Goal: Information Seeking & Learning: Compare options

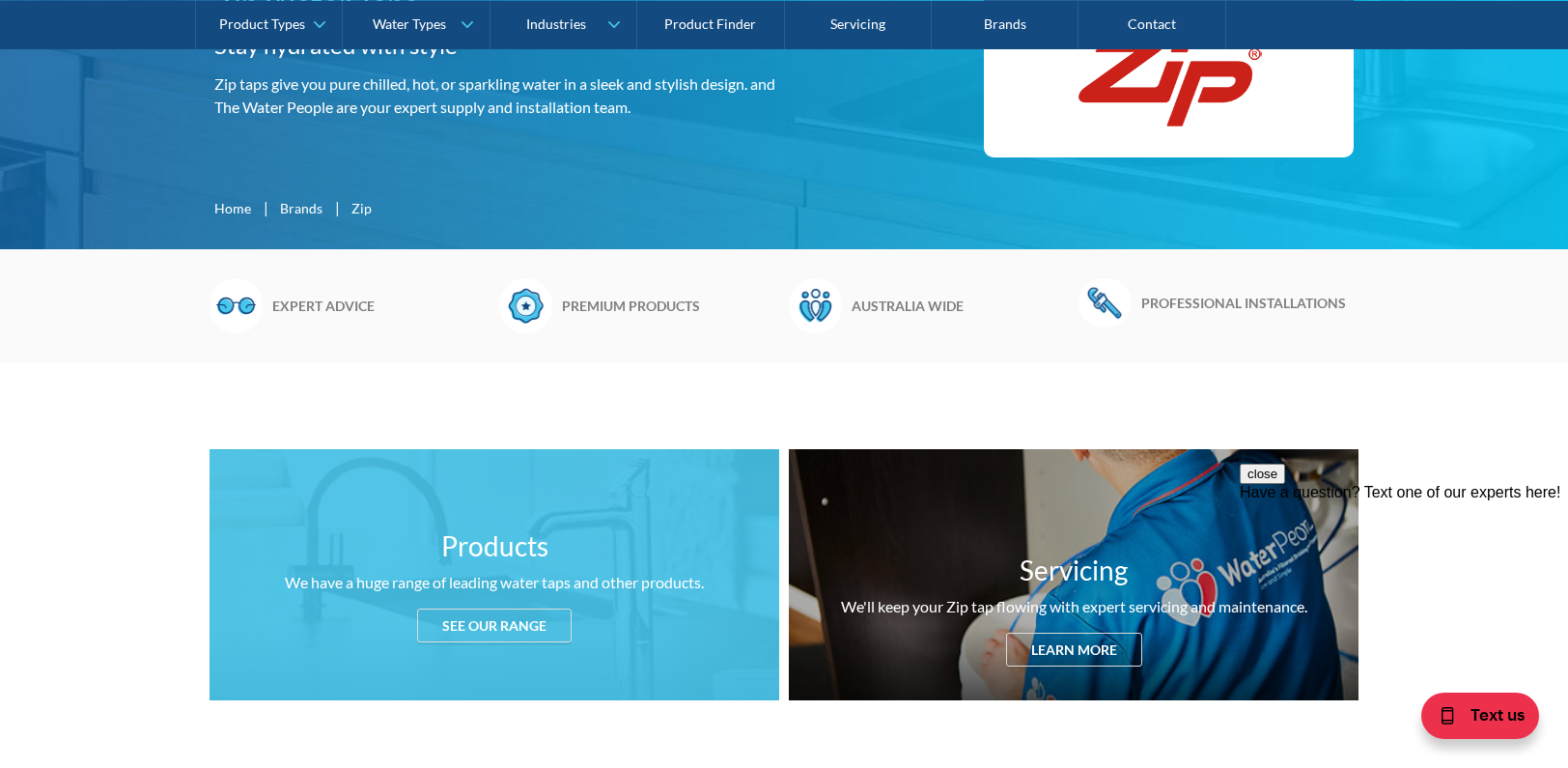
click at [521, 626] on div "See our range" at bounding box center [494, 625] width 154 height 33
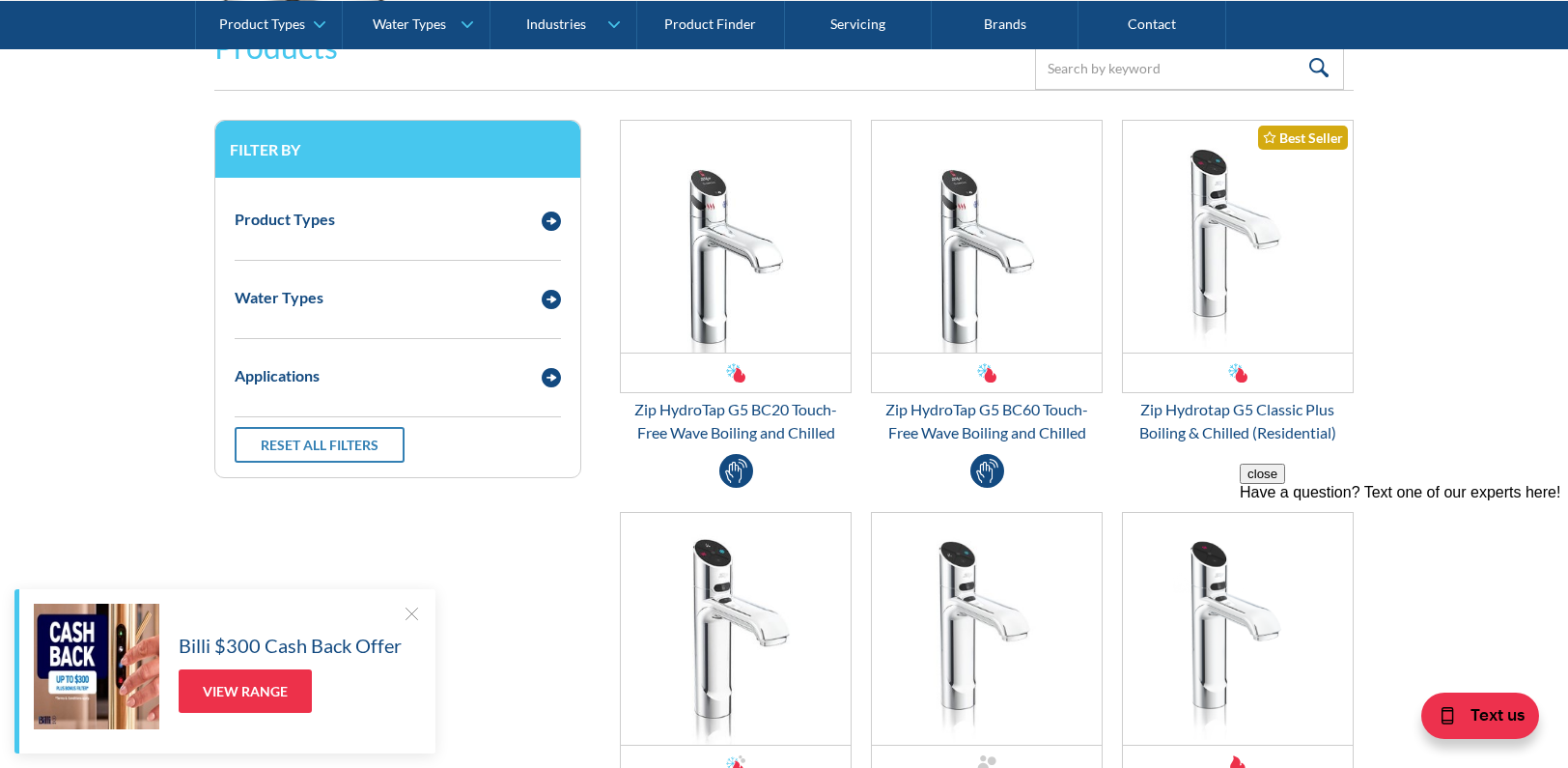
scroll to position [2556, 0]
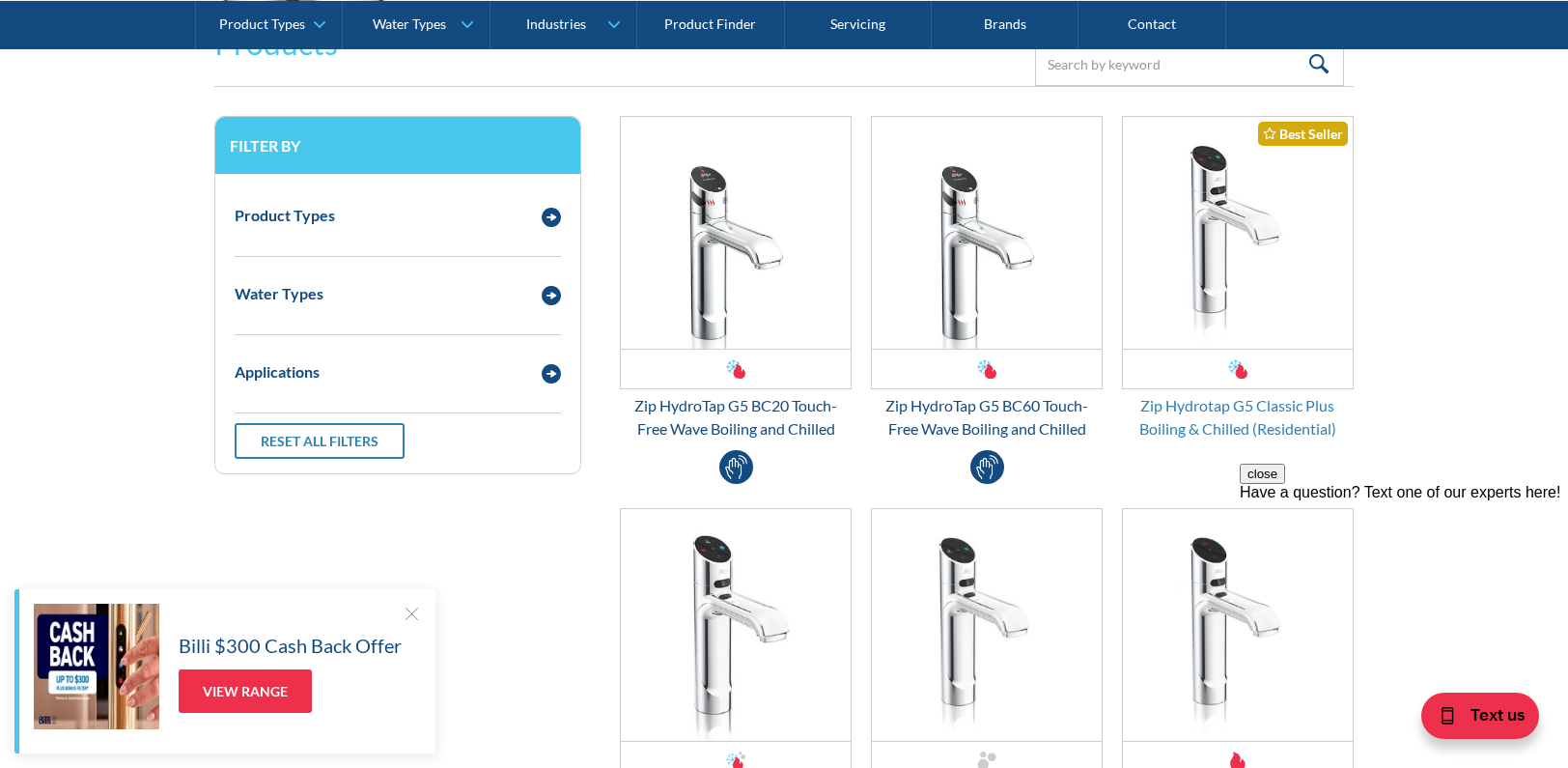
click at [1205, 408] on div "Zip Hydrotap G5 Classic Plus Boiling & Chilled (Residential)" at bounding box center [1238, 417] width 232 height 46
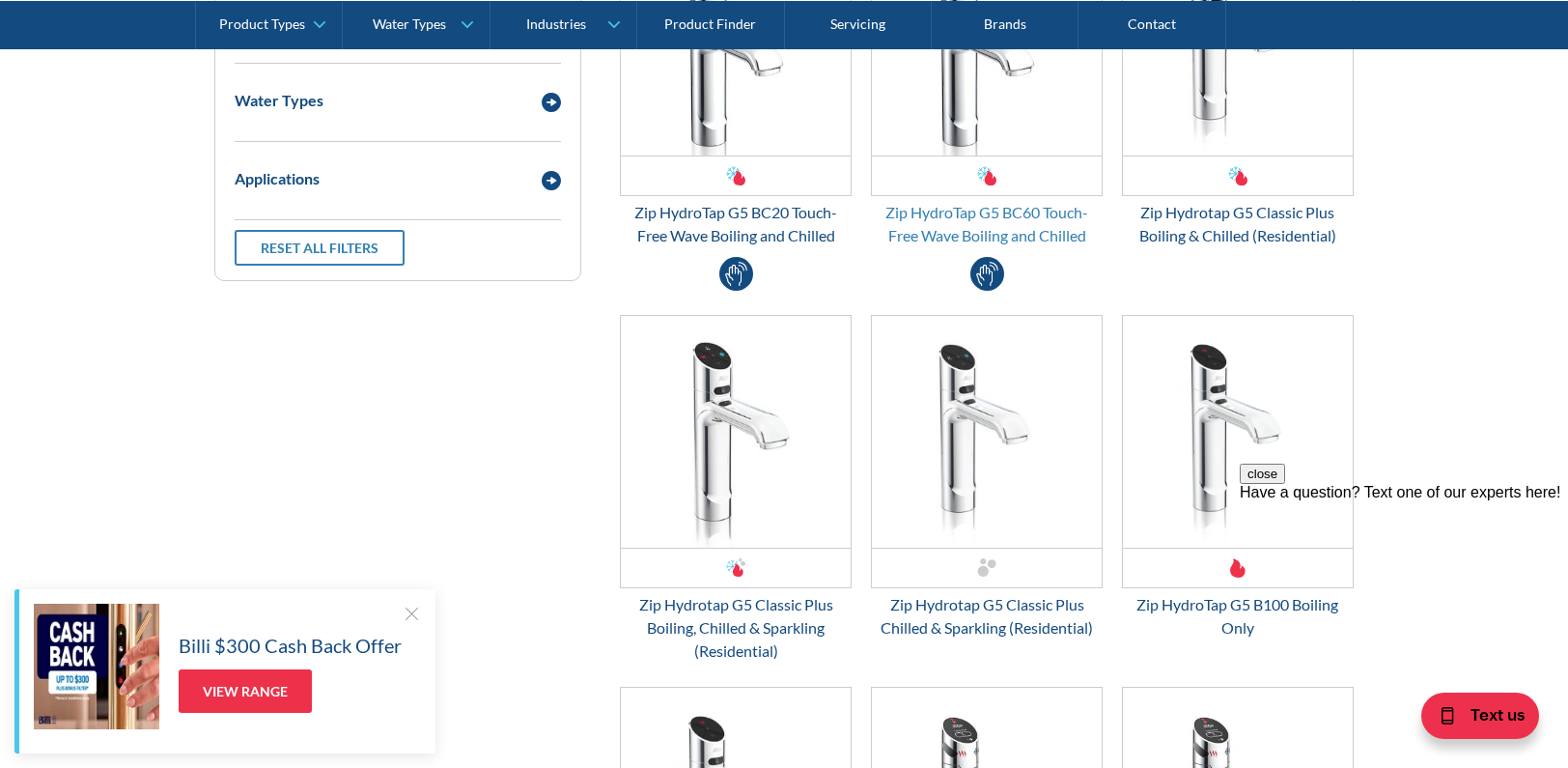
scroll to position [2942, 0]
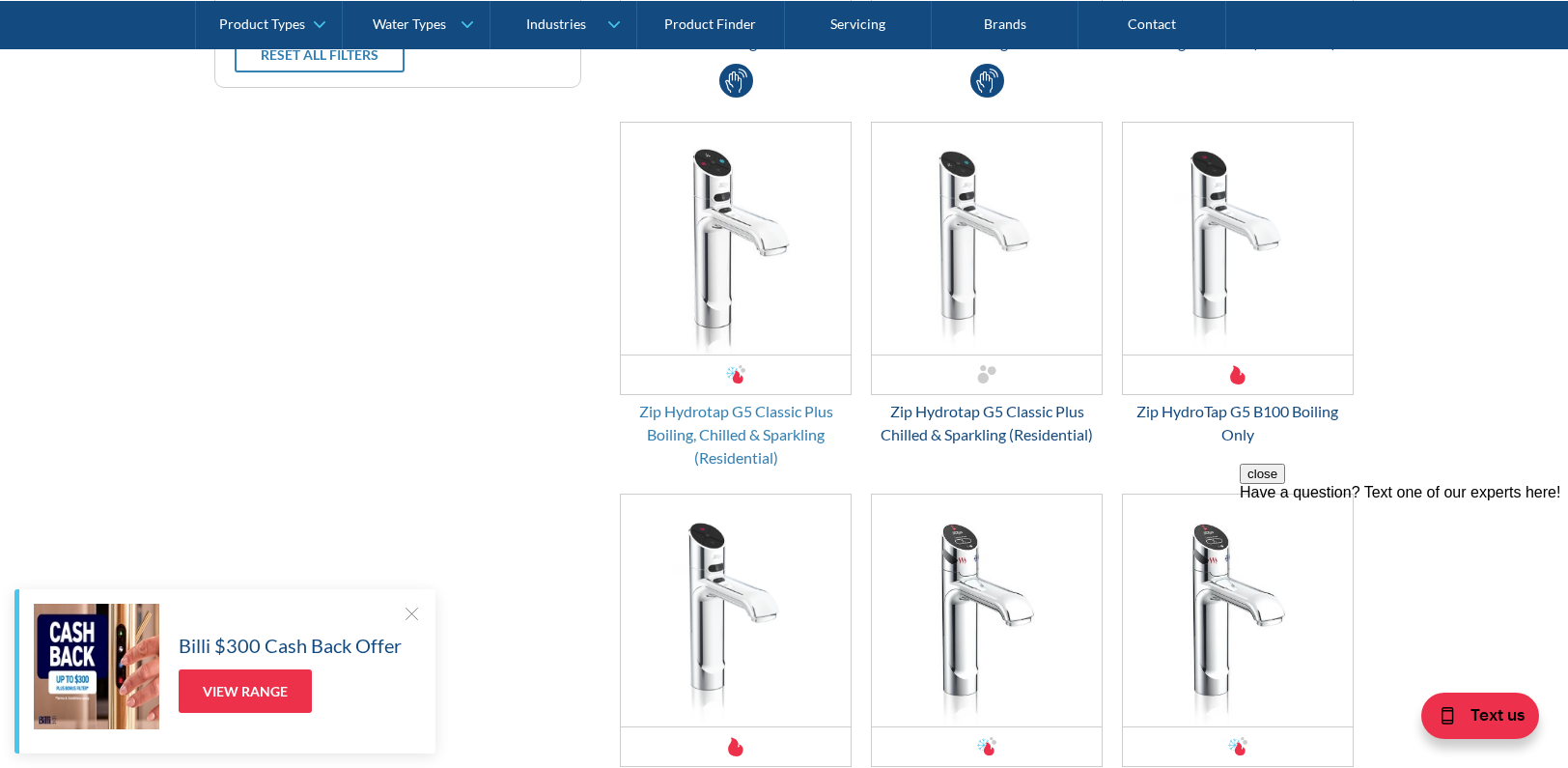
click at [736, 456] on div "Zip Hydrotap G5 Classic Plus Boiling, Chilled & Sparkling (Residential)" at bounding box center [736, 435] width 232 height 70
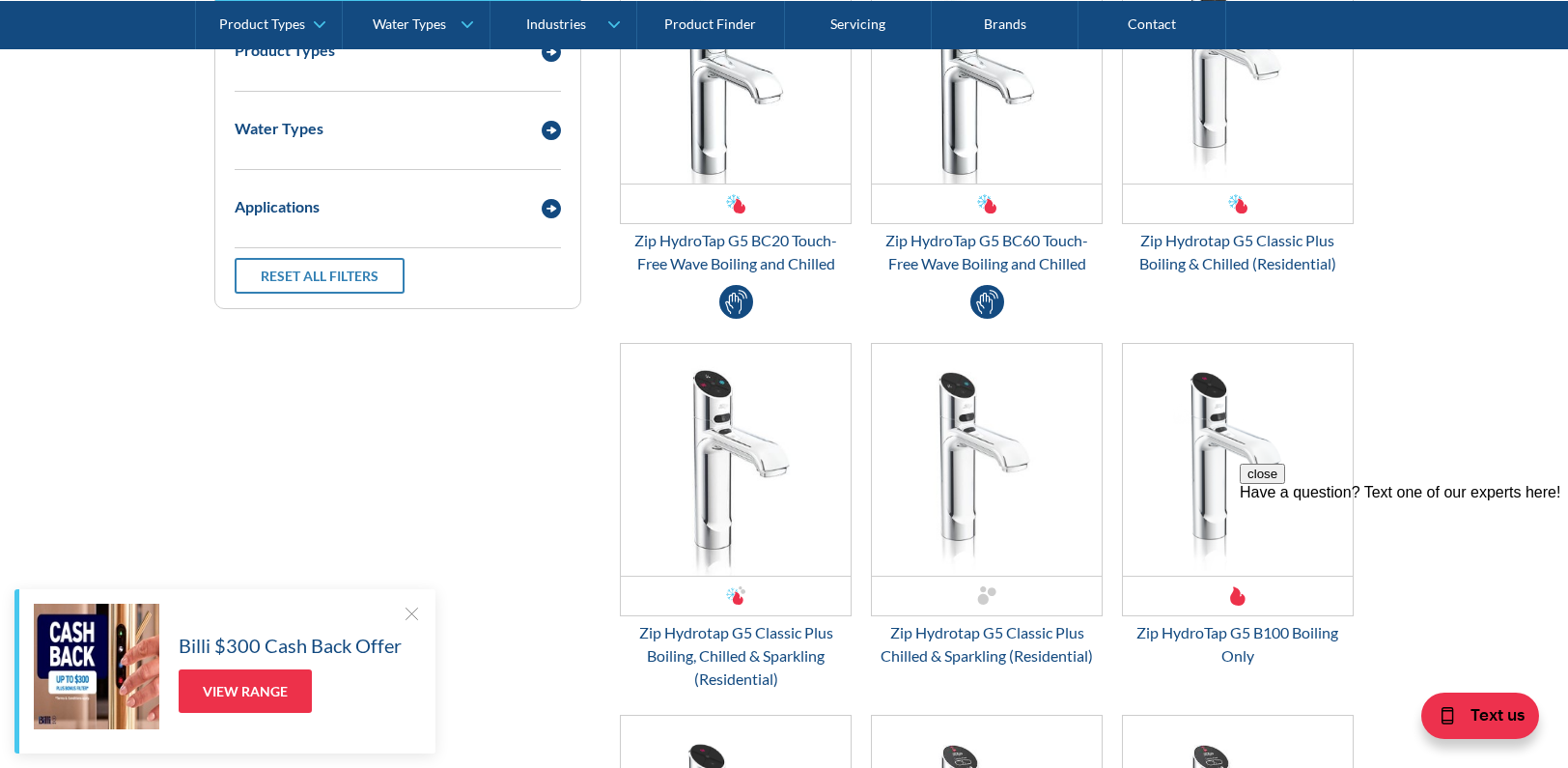
scroll to position [2748, 0]
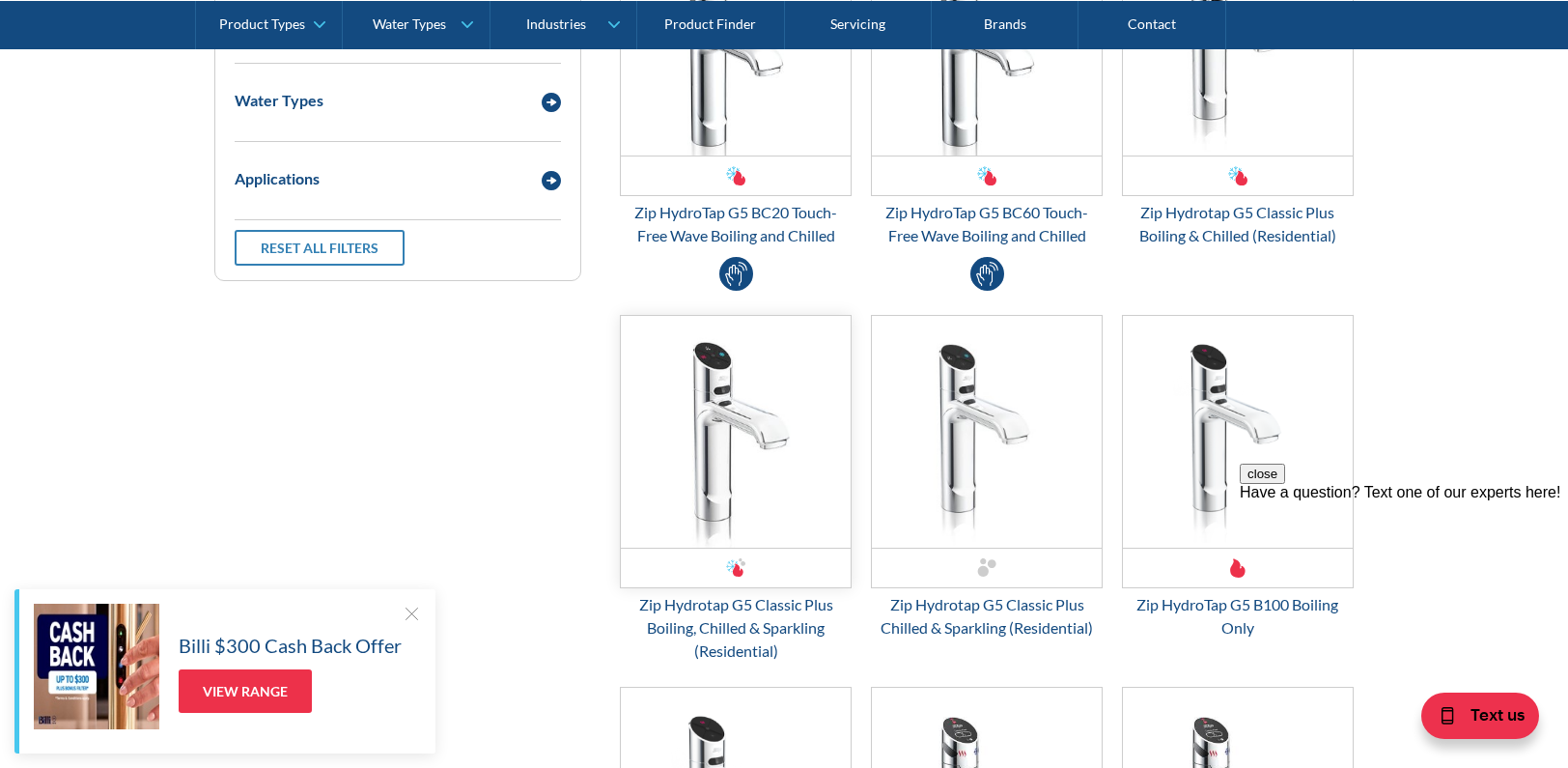
click at [800, 538] on img "Email Form 3" at bounding box center [736, 432] width 230 height 232
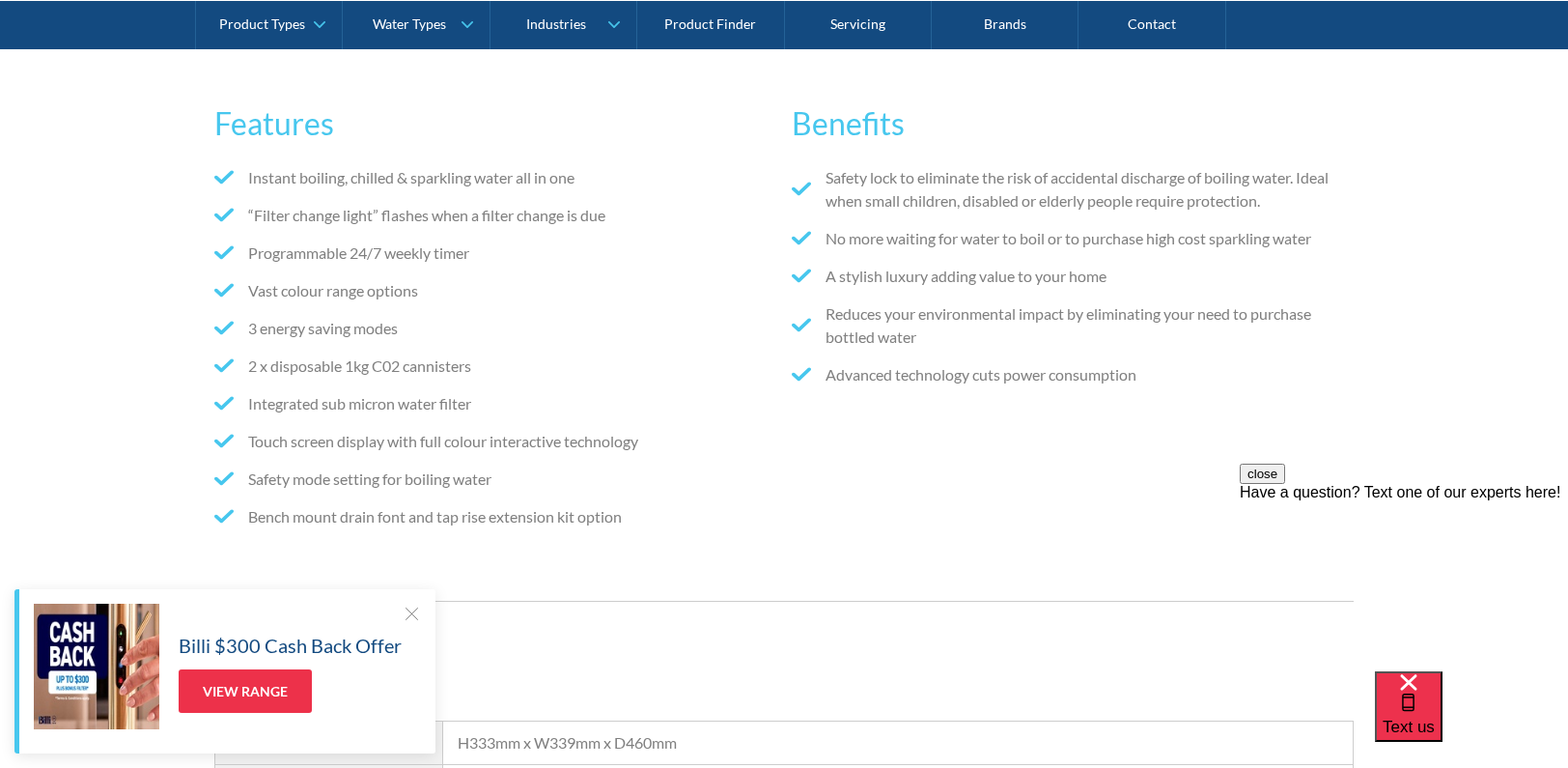
scroll to position [1159, 0]
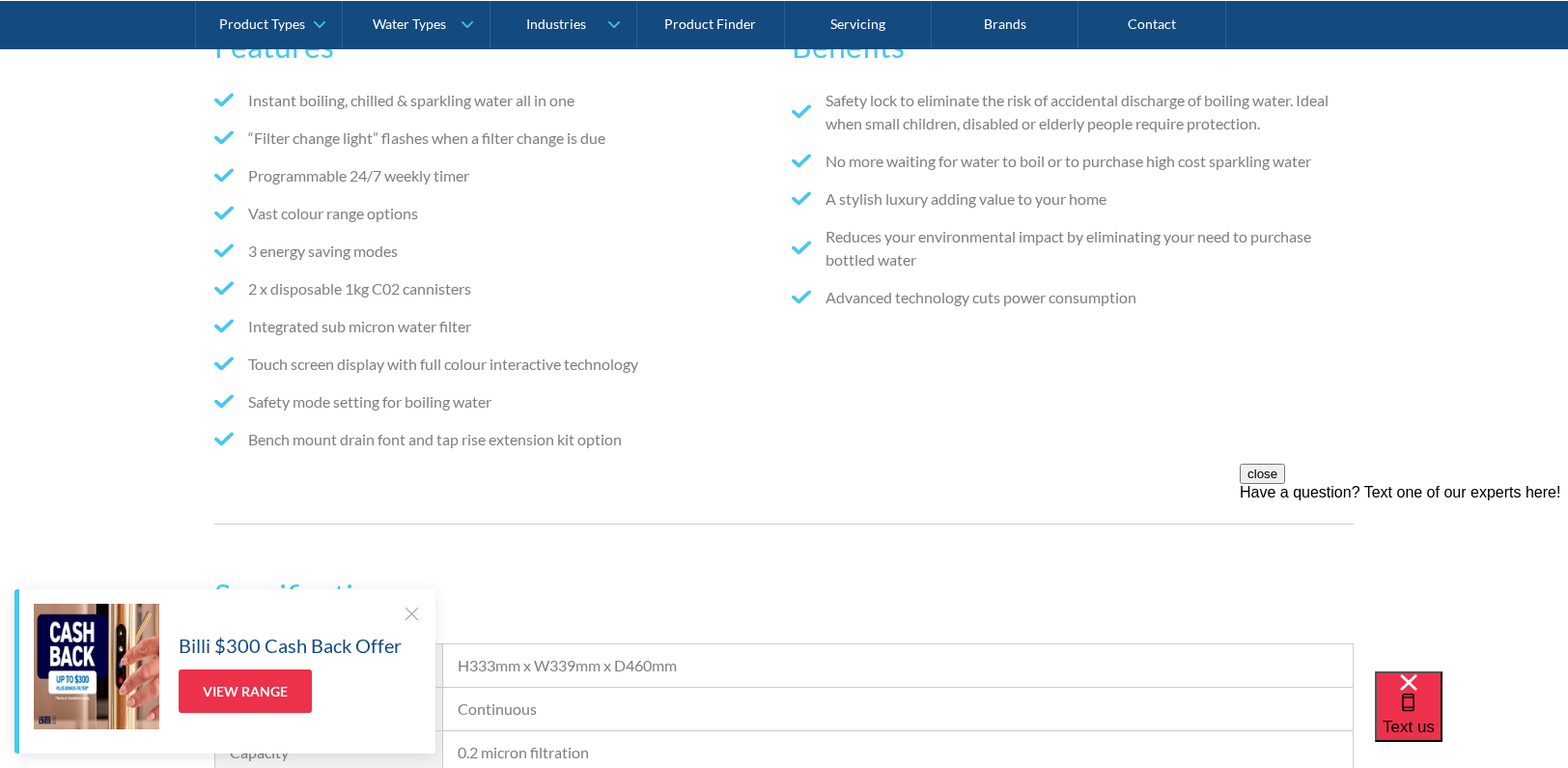
click at [412, 612] on div at bounding box center [412, 614] width 20 height 20
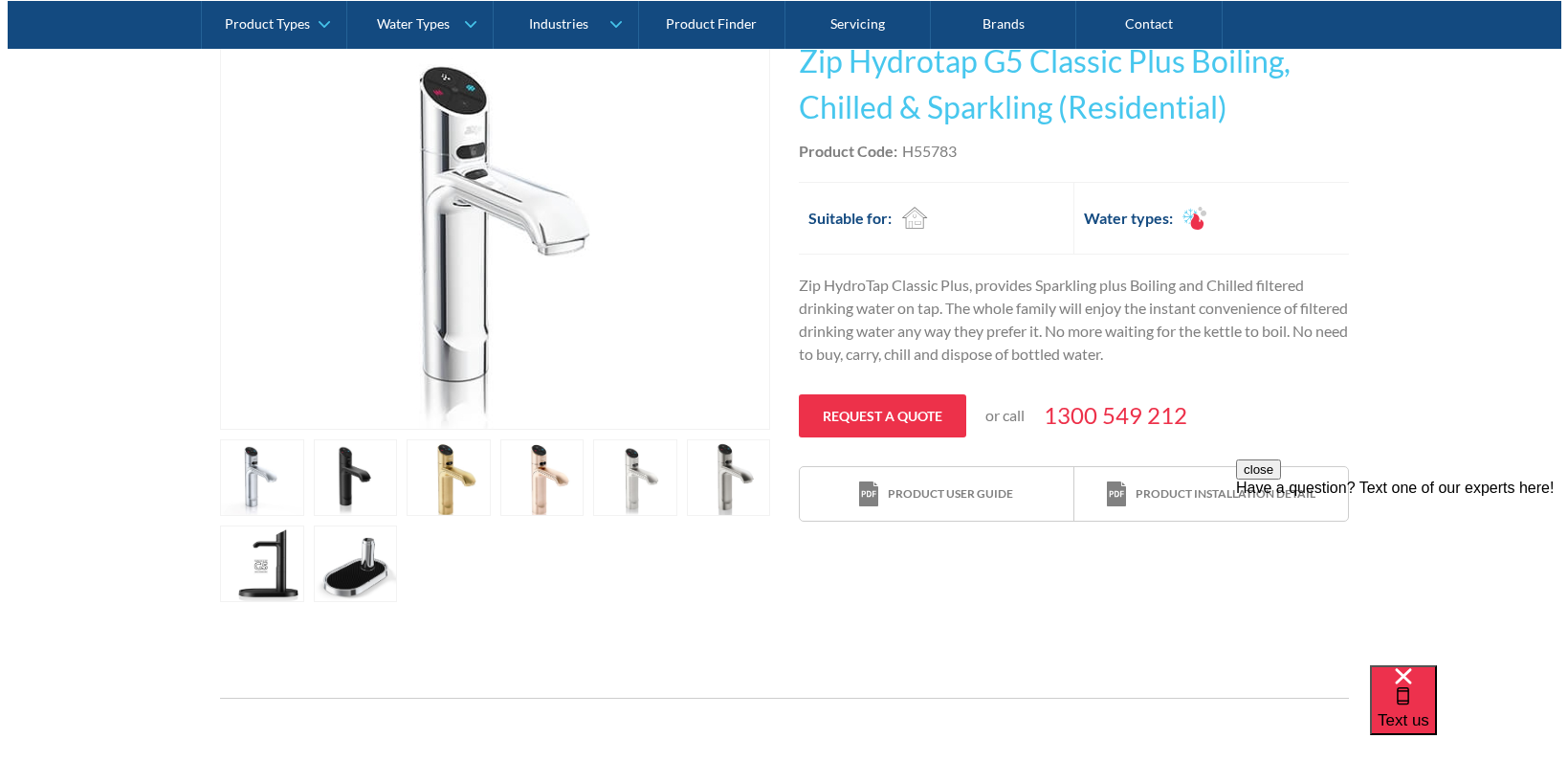
scroll to position [383, 0]
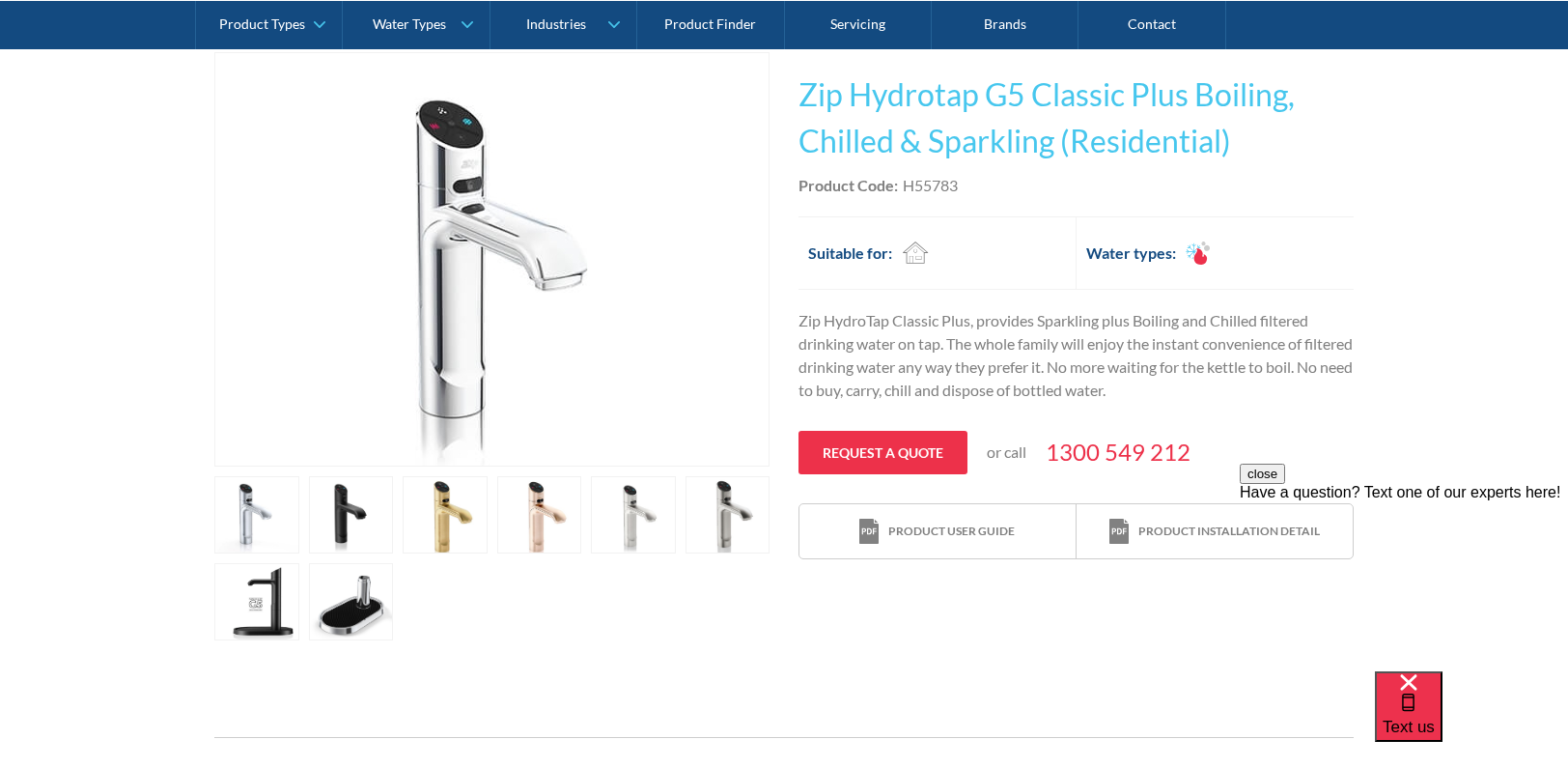
click at [333, 515] on link "open lightbox" at bounding box center [351, 514] width 85 height 78
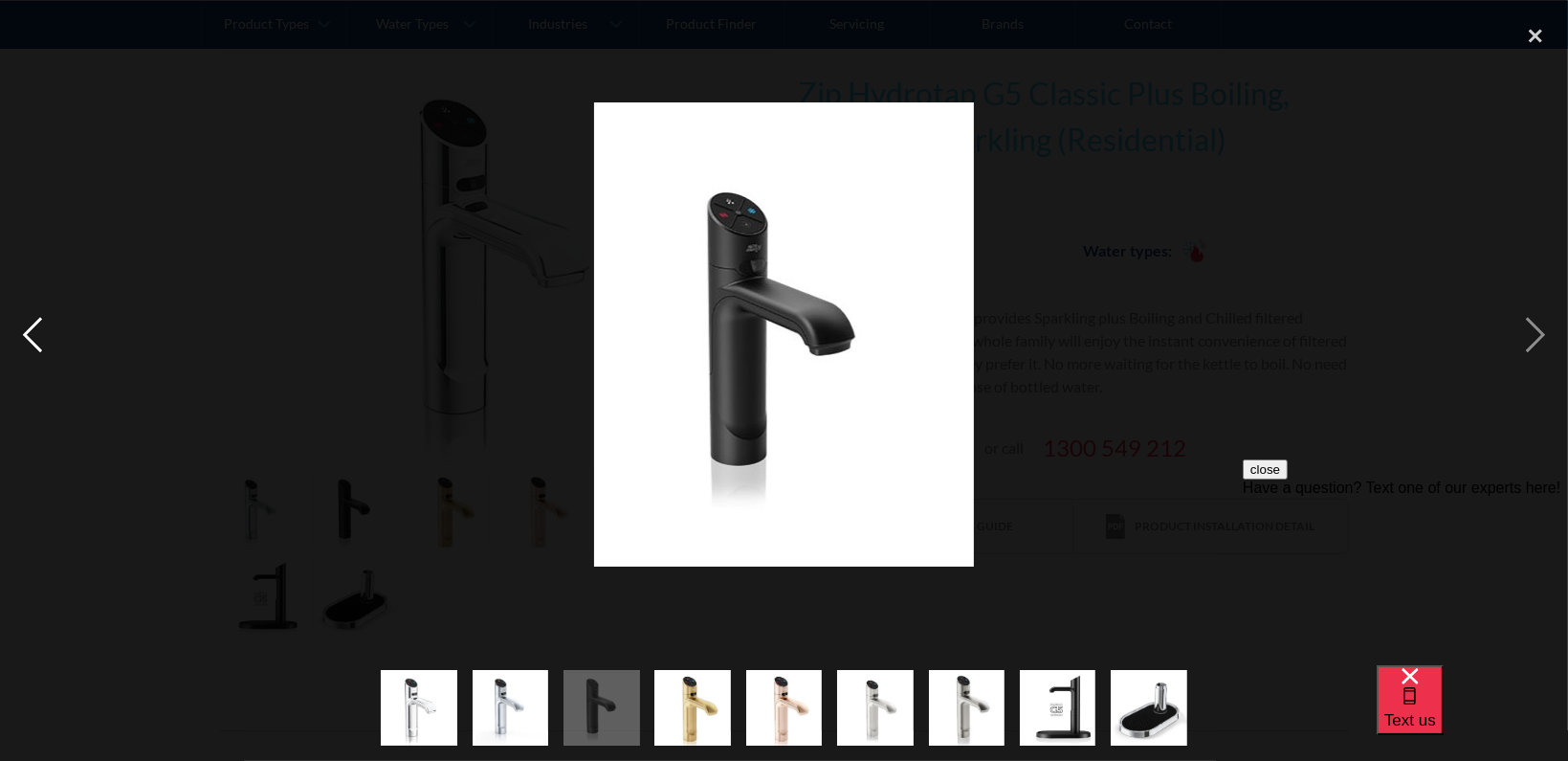
click at [49, 321] on div "previous image" at bounding box center [32, 335] width 65 height 639
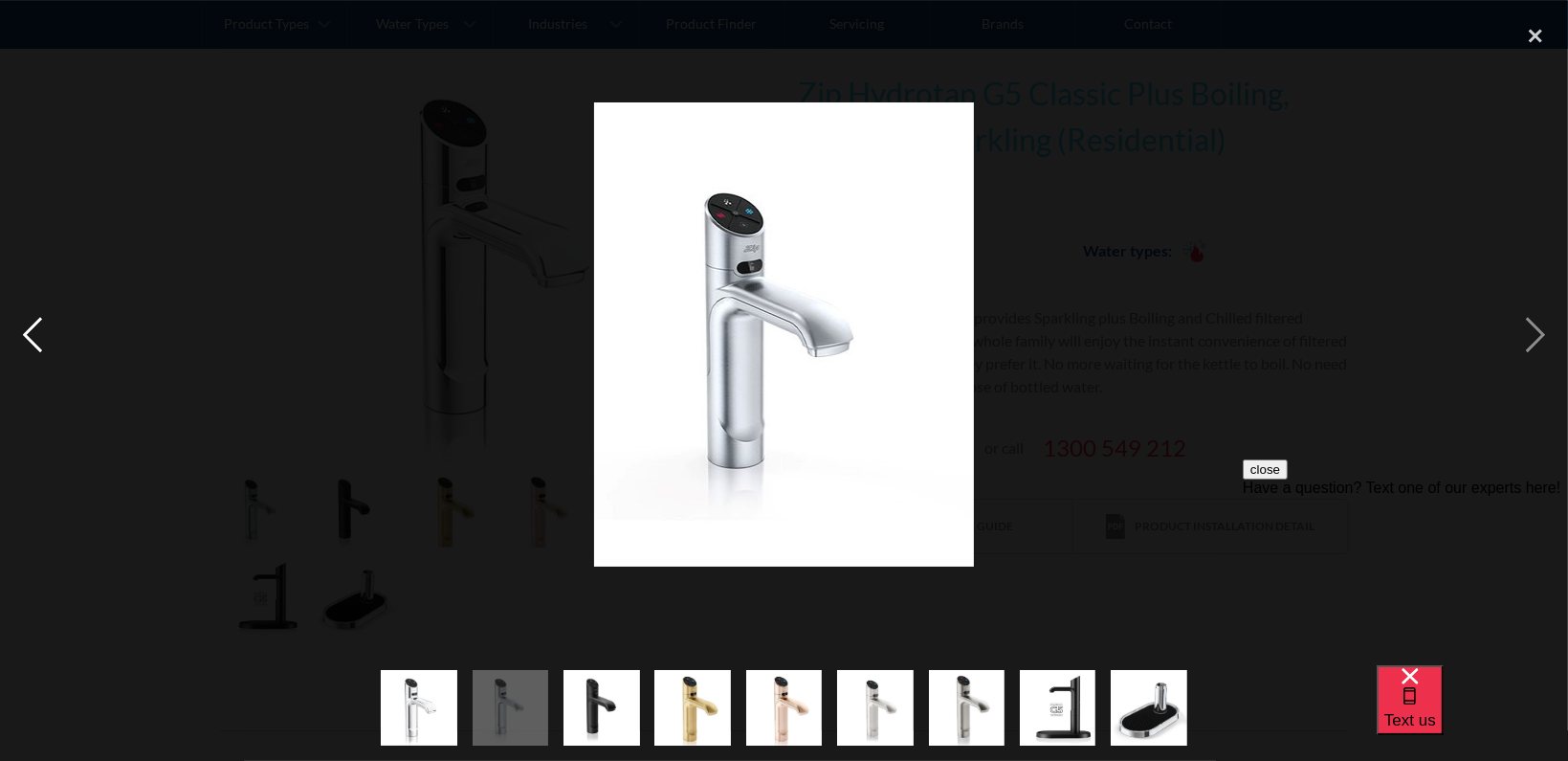
click at [30, 316] on div "previous image" at bounding box center [32, 335] width 65 height 639
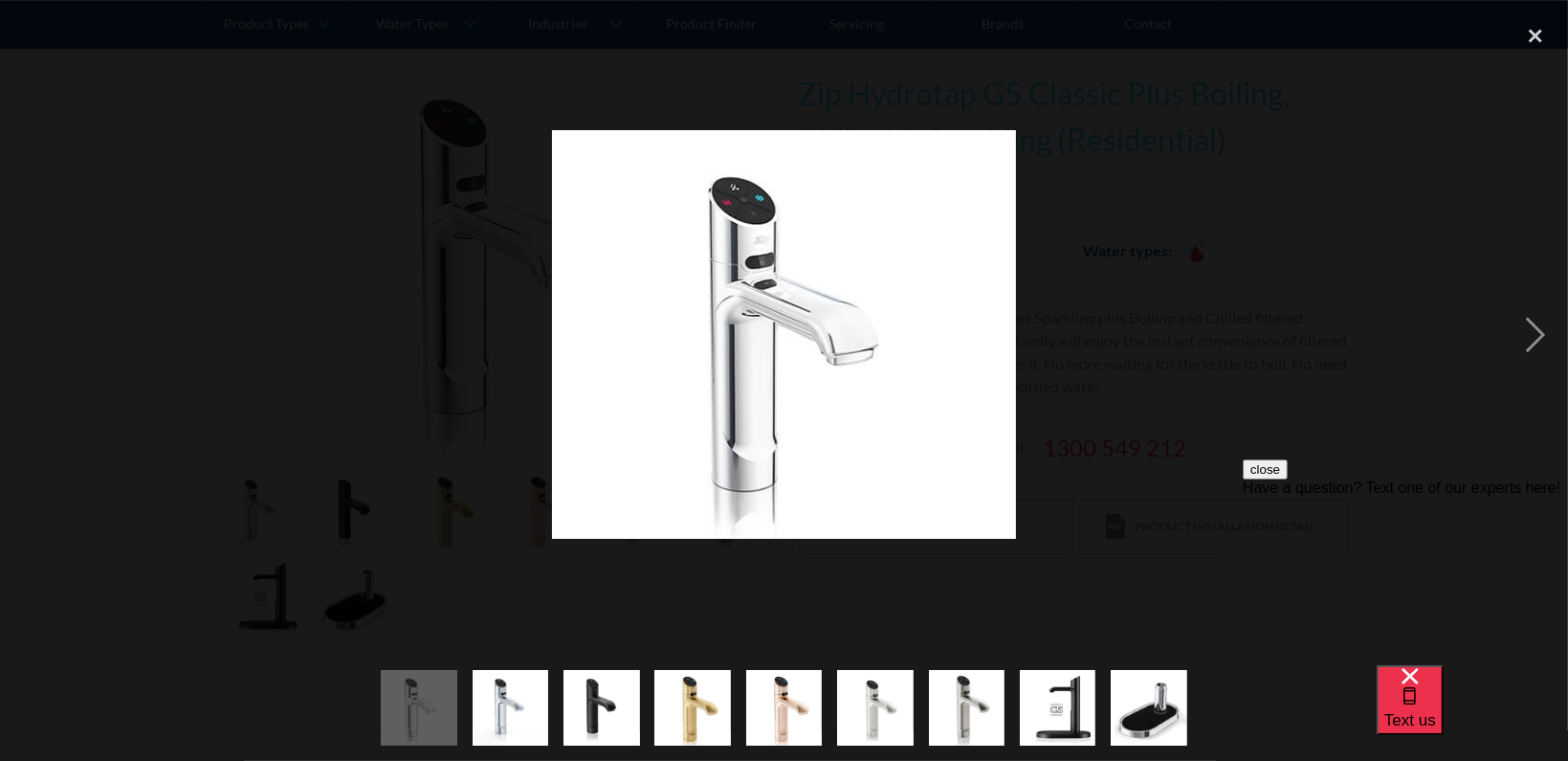
click at [40, 323] on div "previous image" at bounding box center [32, 335] width 65 height 639
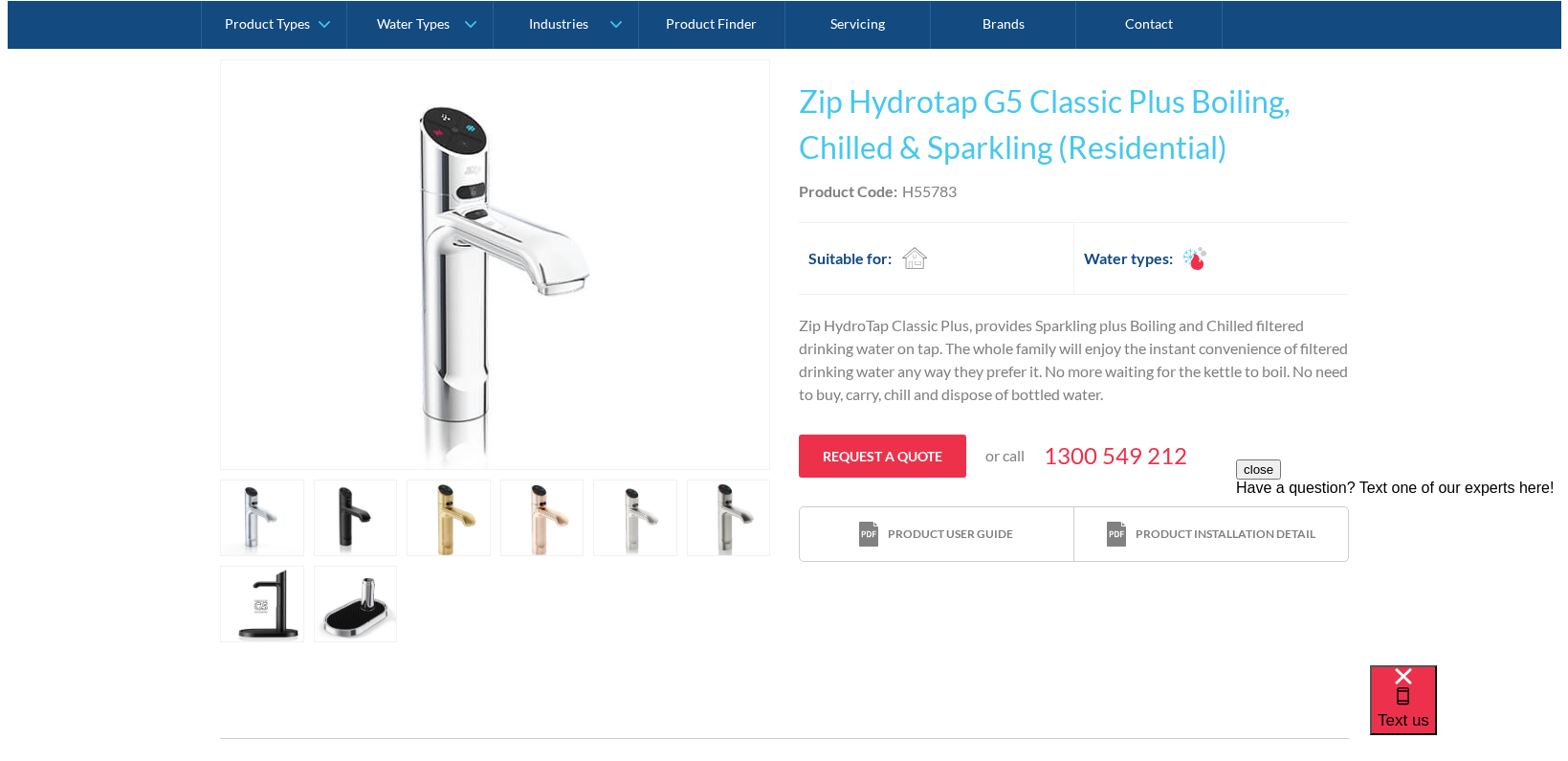
scroll to position [383, 0]
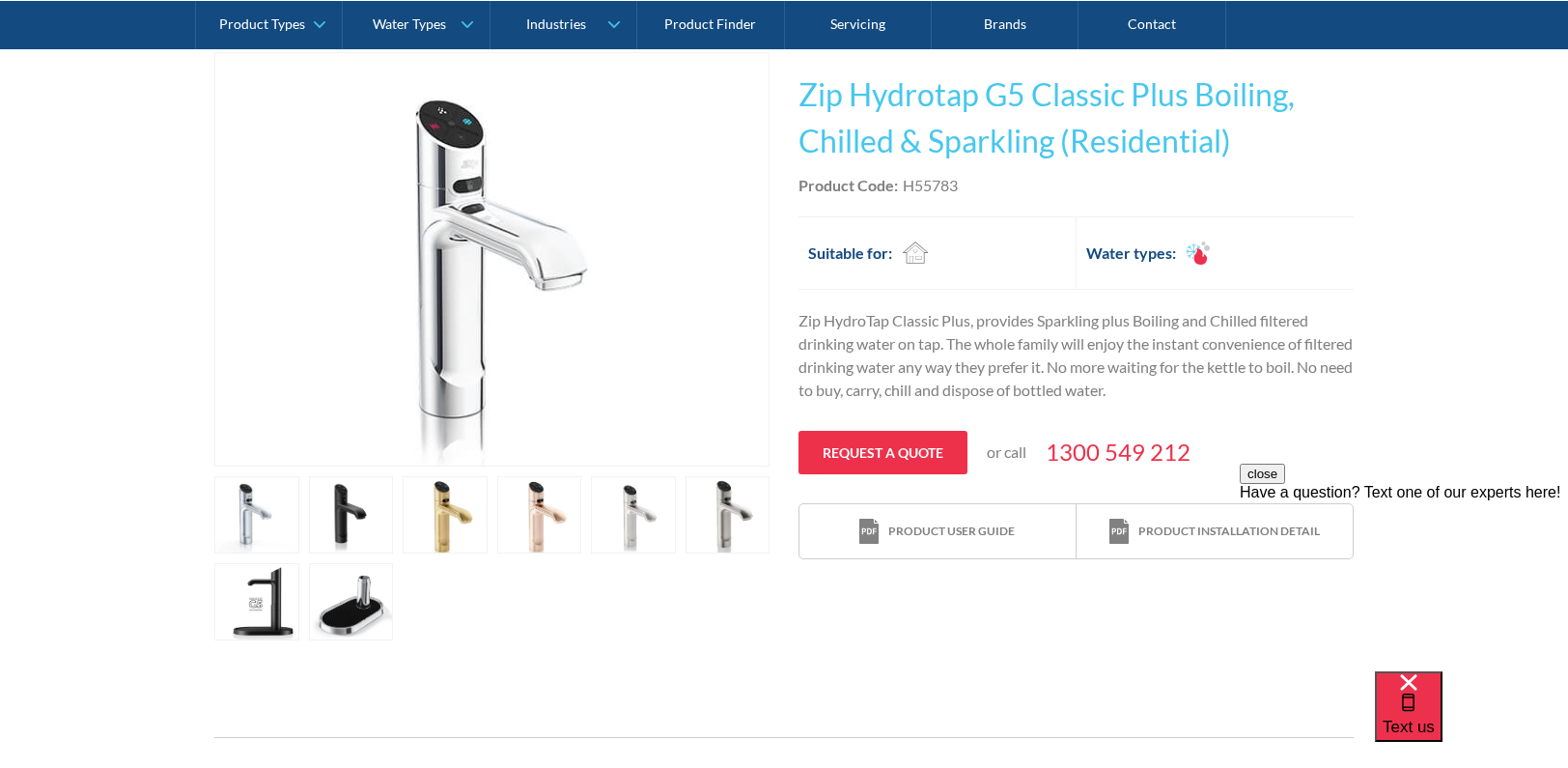
click at [725, 534] on link "open lightbox" at bounding box center [727, 514] width 85 height 78
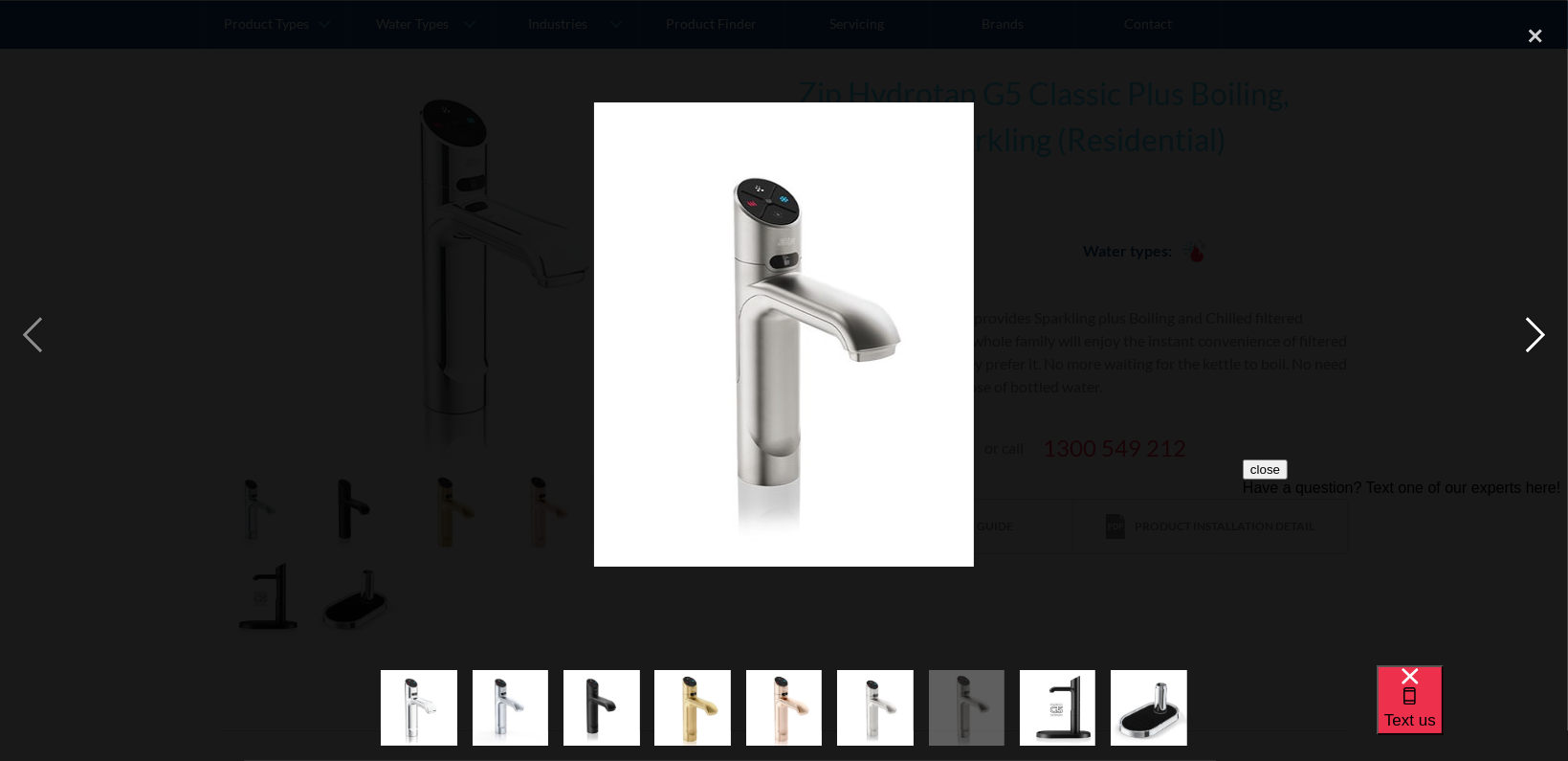
click at [1531, 346] on div "next image" at bounding box center [1535, 335] width 65 height 639
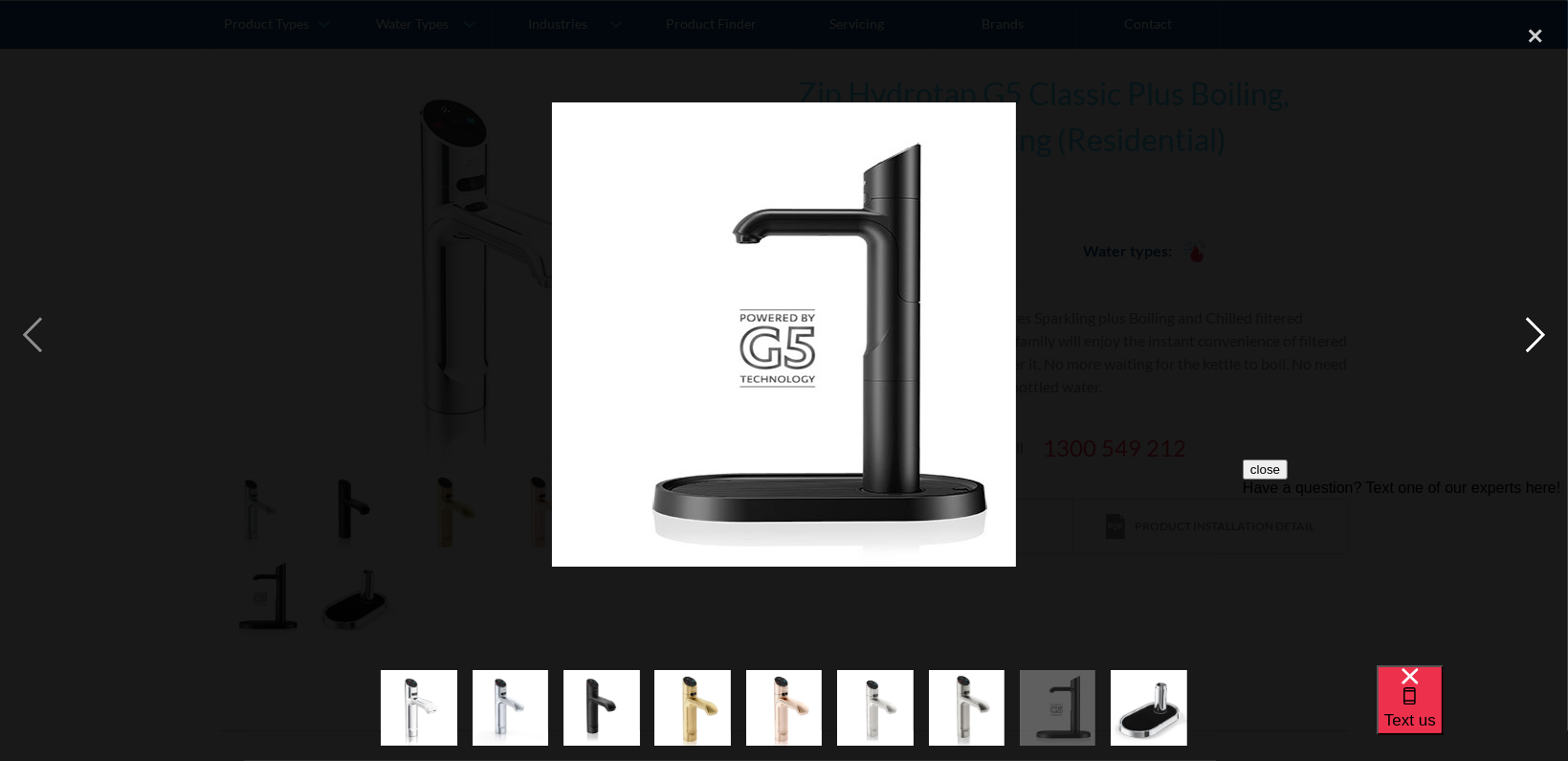
click at [1531, 346] on div "next image" at bounding box center [1535, 335] width 65 height 639
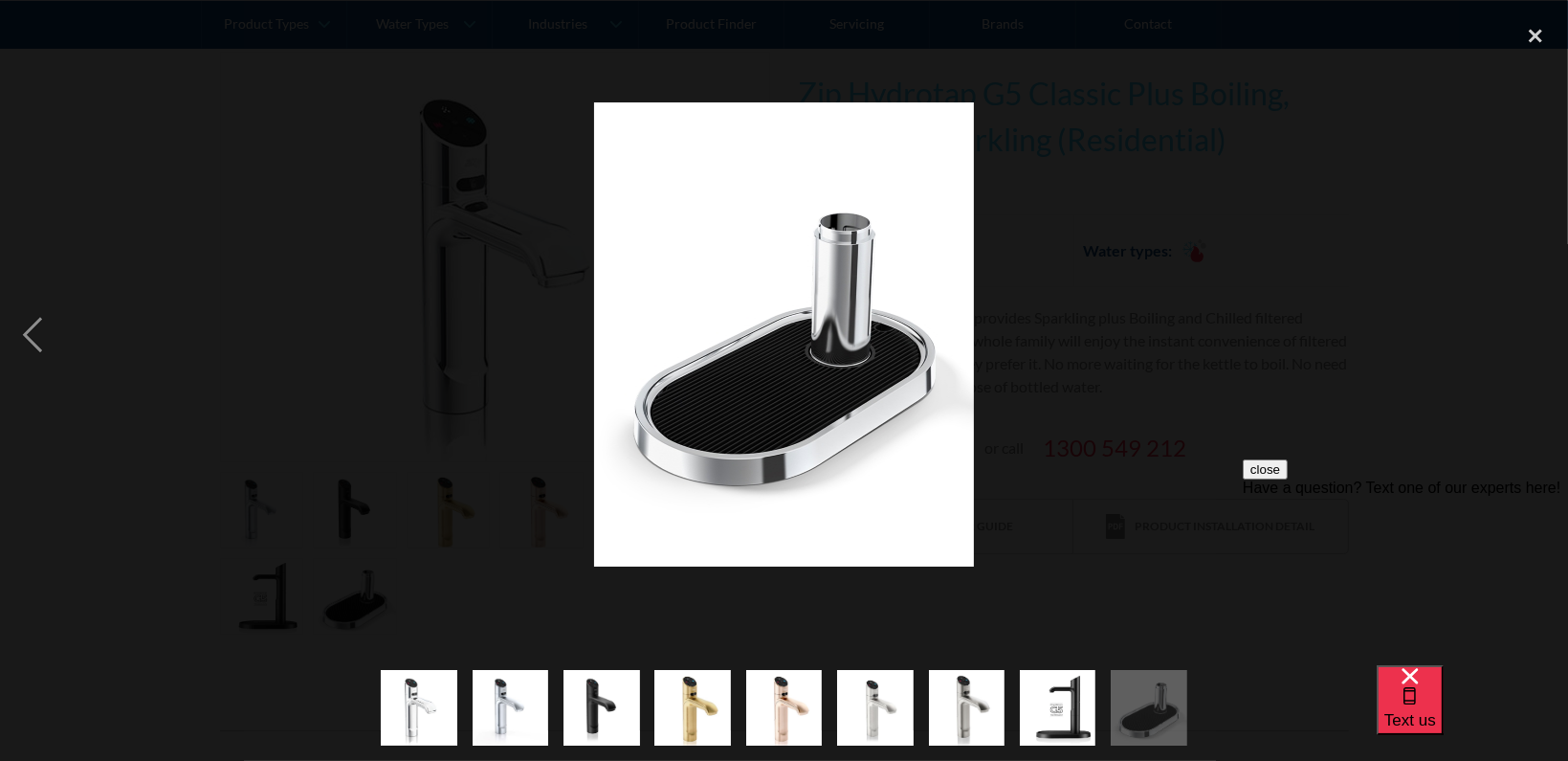
click at [1531, 346] on div "next image" at bounding box center [1535, 335] width 65 height 639
click at [21, 326] on div "previous image" at bounding box center [32, 335] width 65 height 639
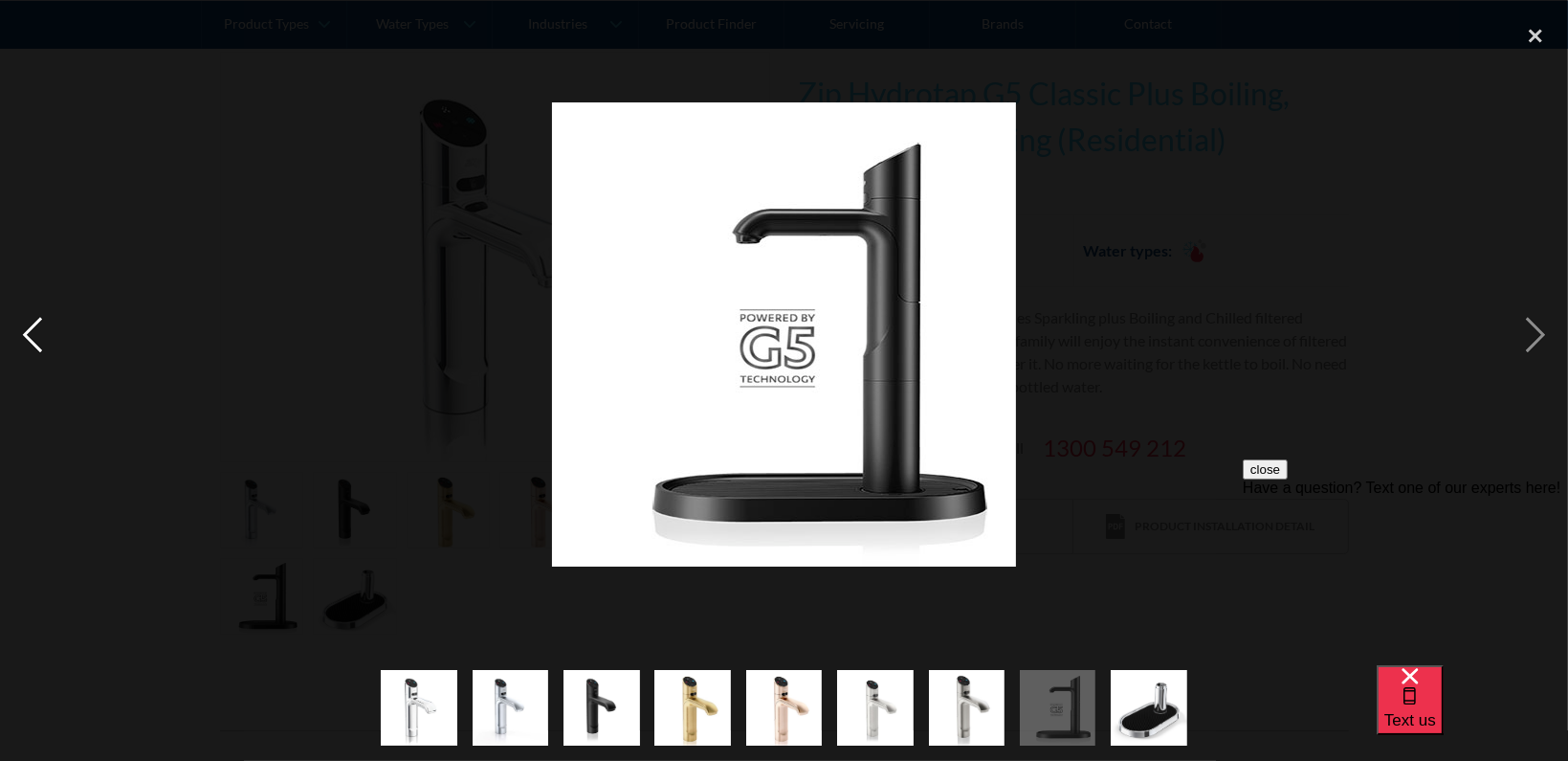
click at [21, 326] on div "previous image" at bounding box center [32, 335] width 65 height 639
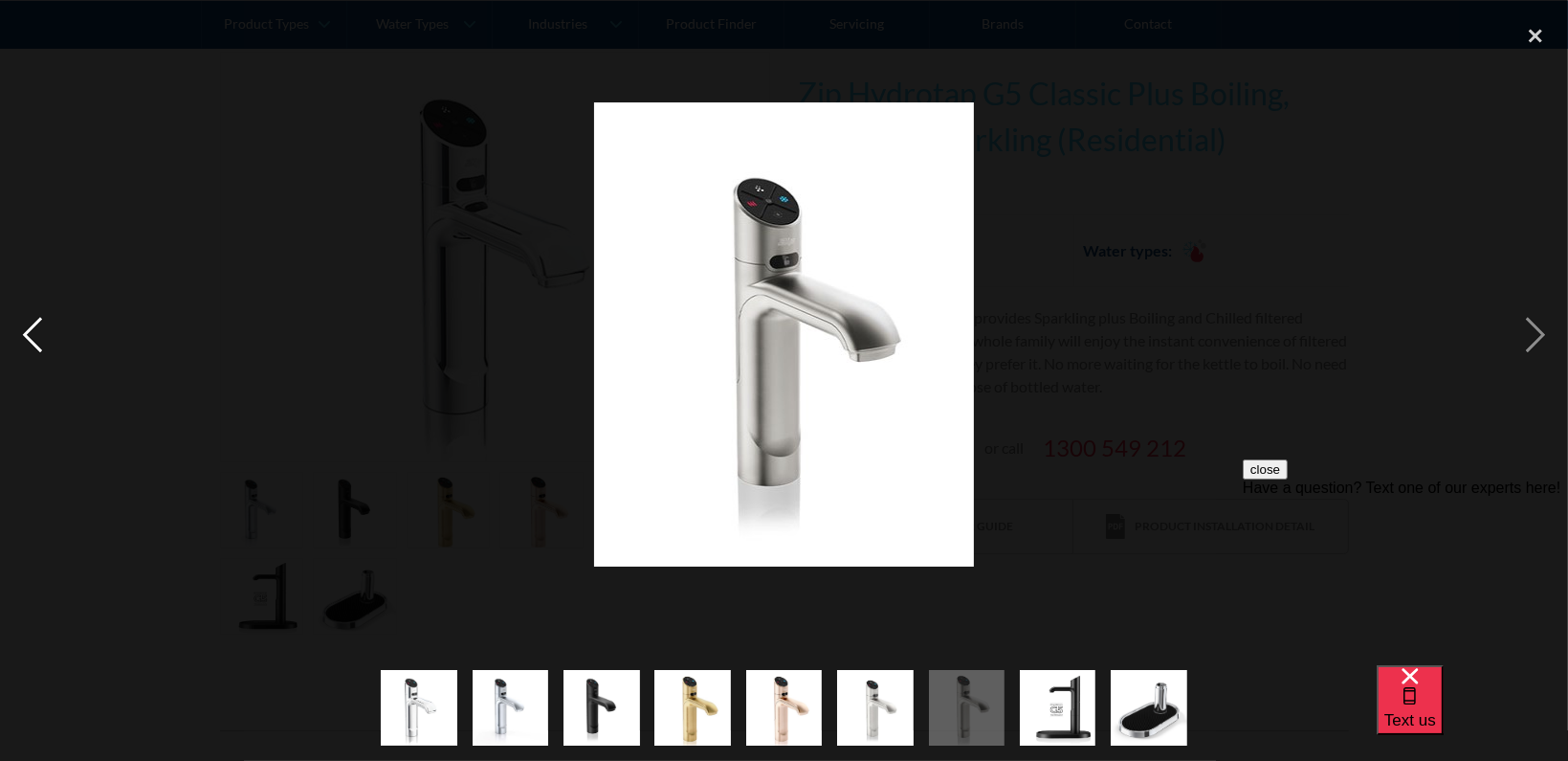
click at [21, 326] on div "previous image" at bounding box center [32, 335] width 65 height 639
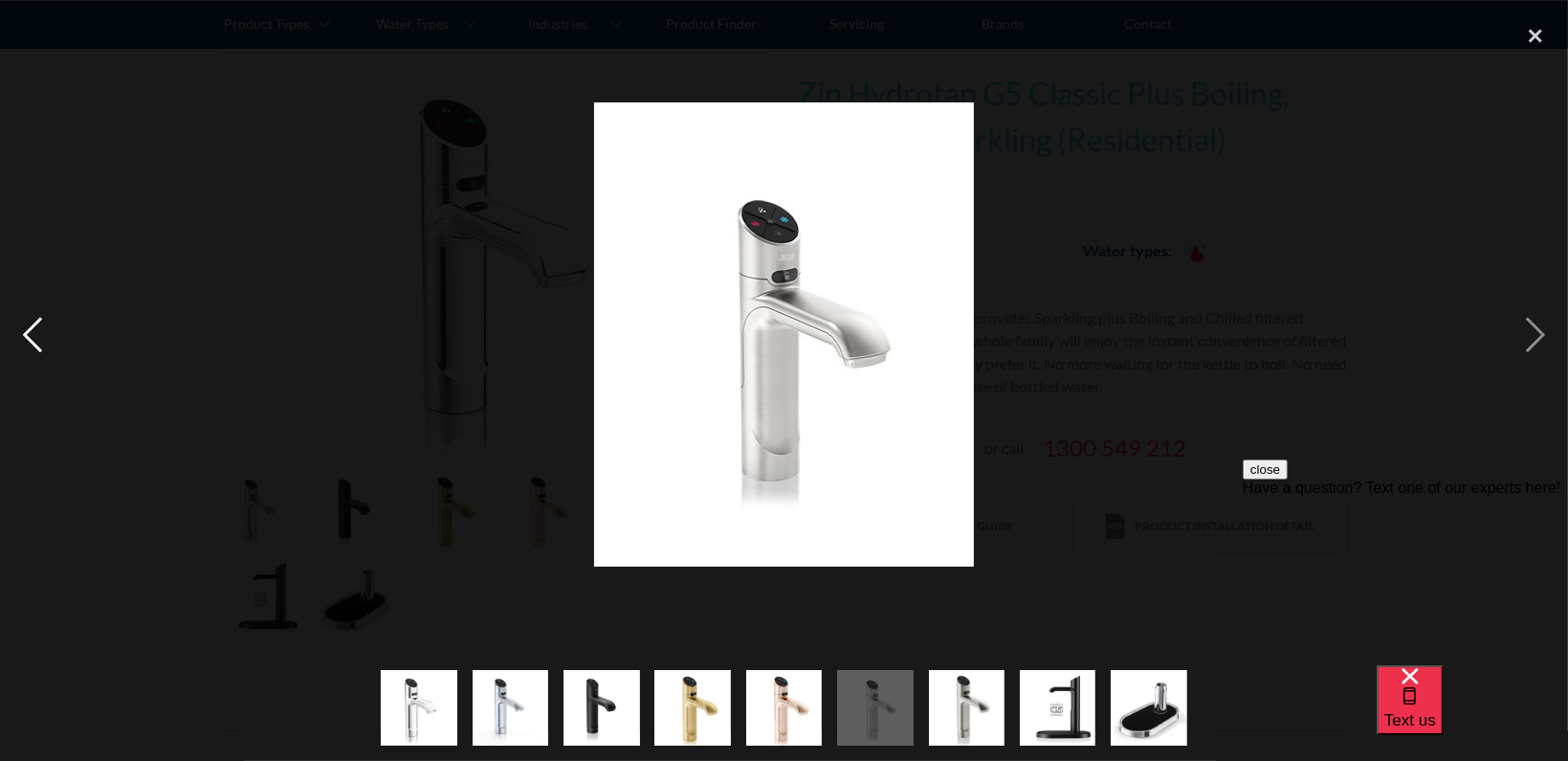
click at [21, 326] on div "previous image" at bounding box center [32, 335] width 65 height 639
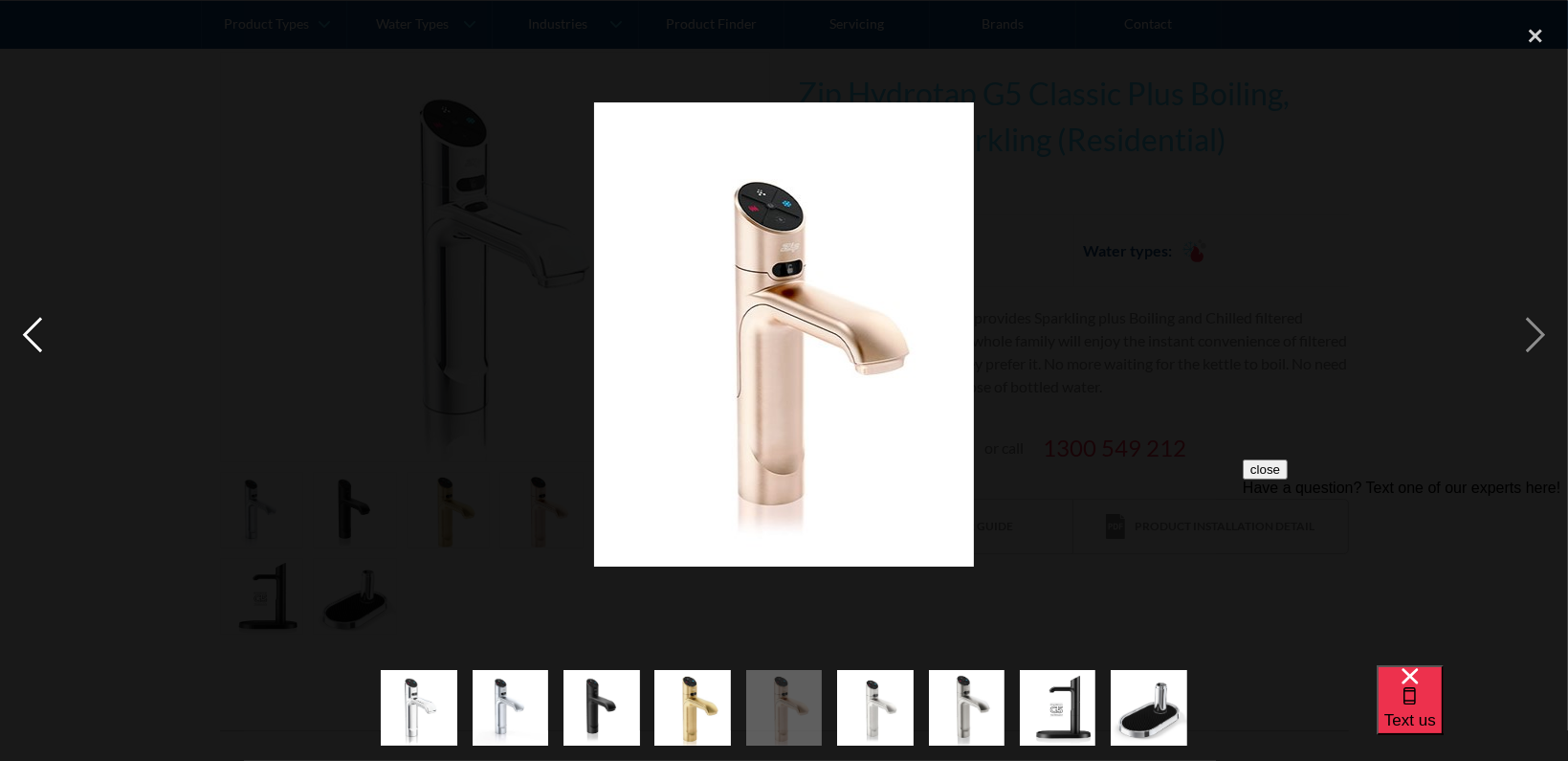
click at [21, 326] on div "previous image" at bounding box center [32, 335] width 65 height 639
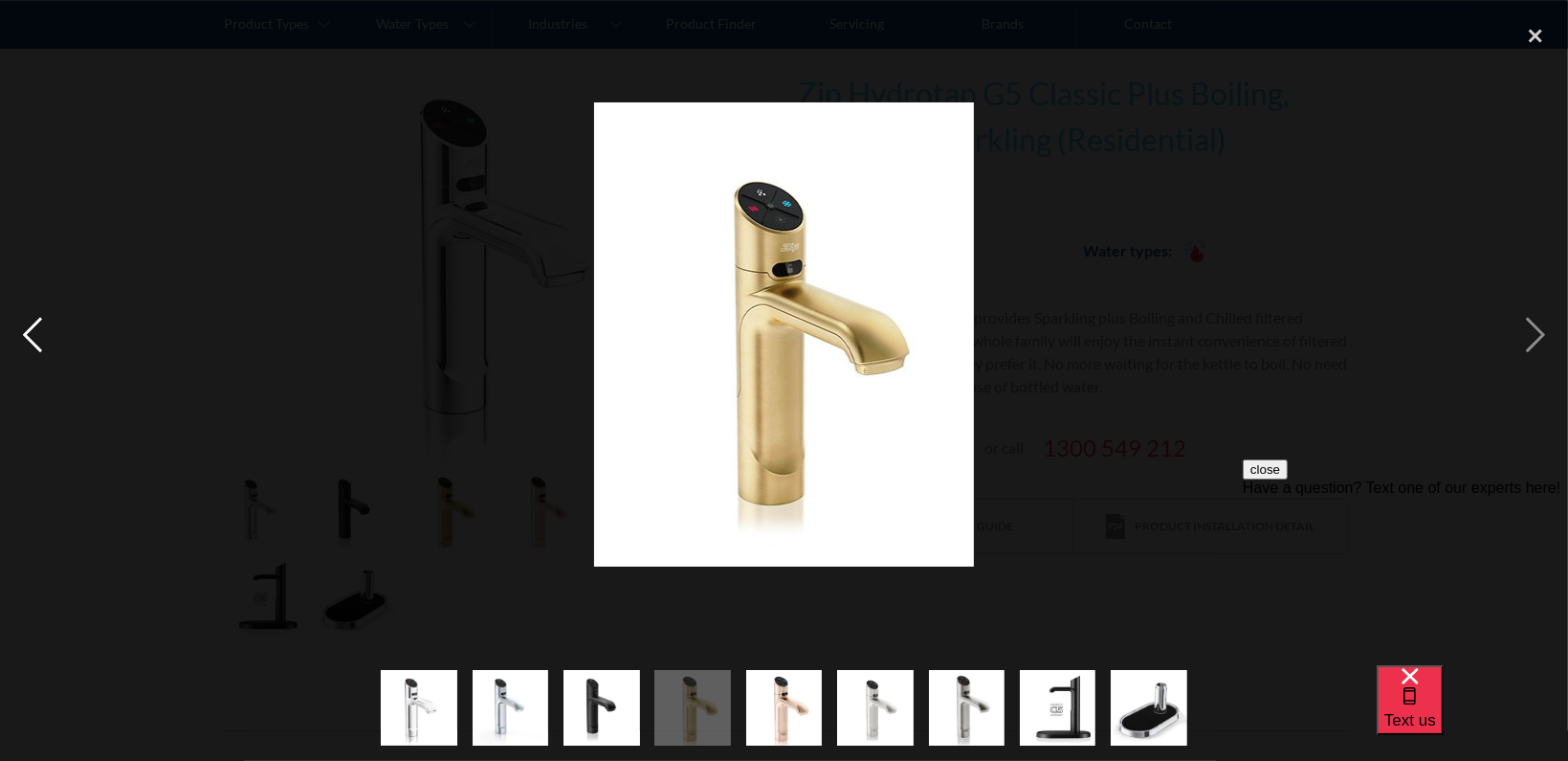
click at [21, 326] on div "previous image" at bounding box center [32, 335] width 65 height 639
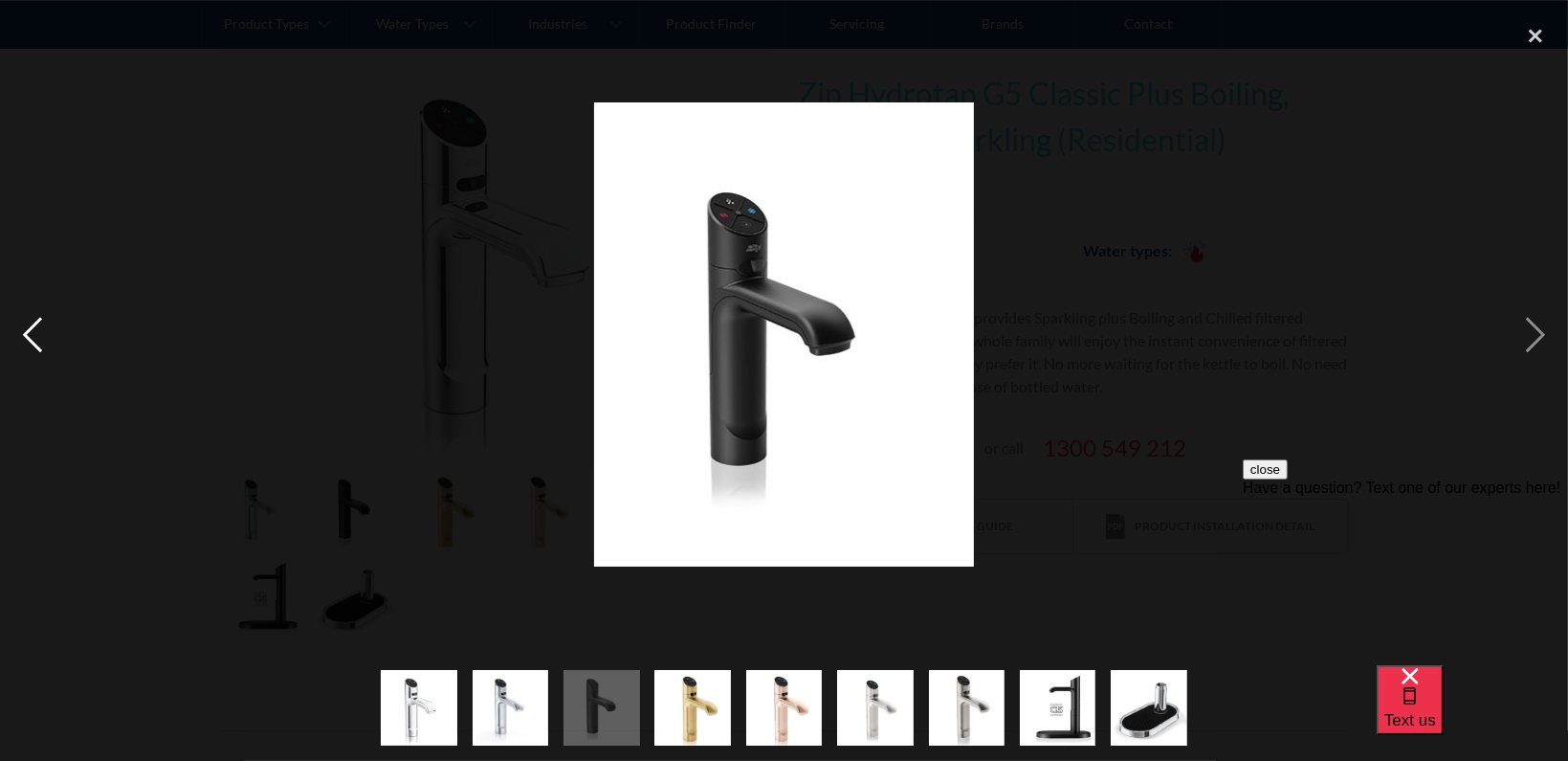
click at [21, 326] on div "previous image" at bounding box center [32, 335] width 65 height 639
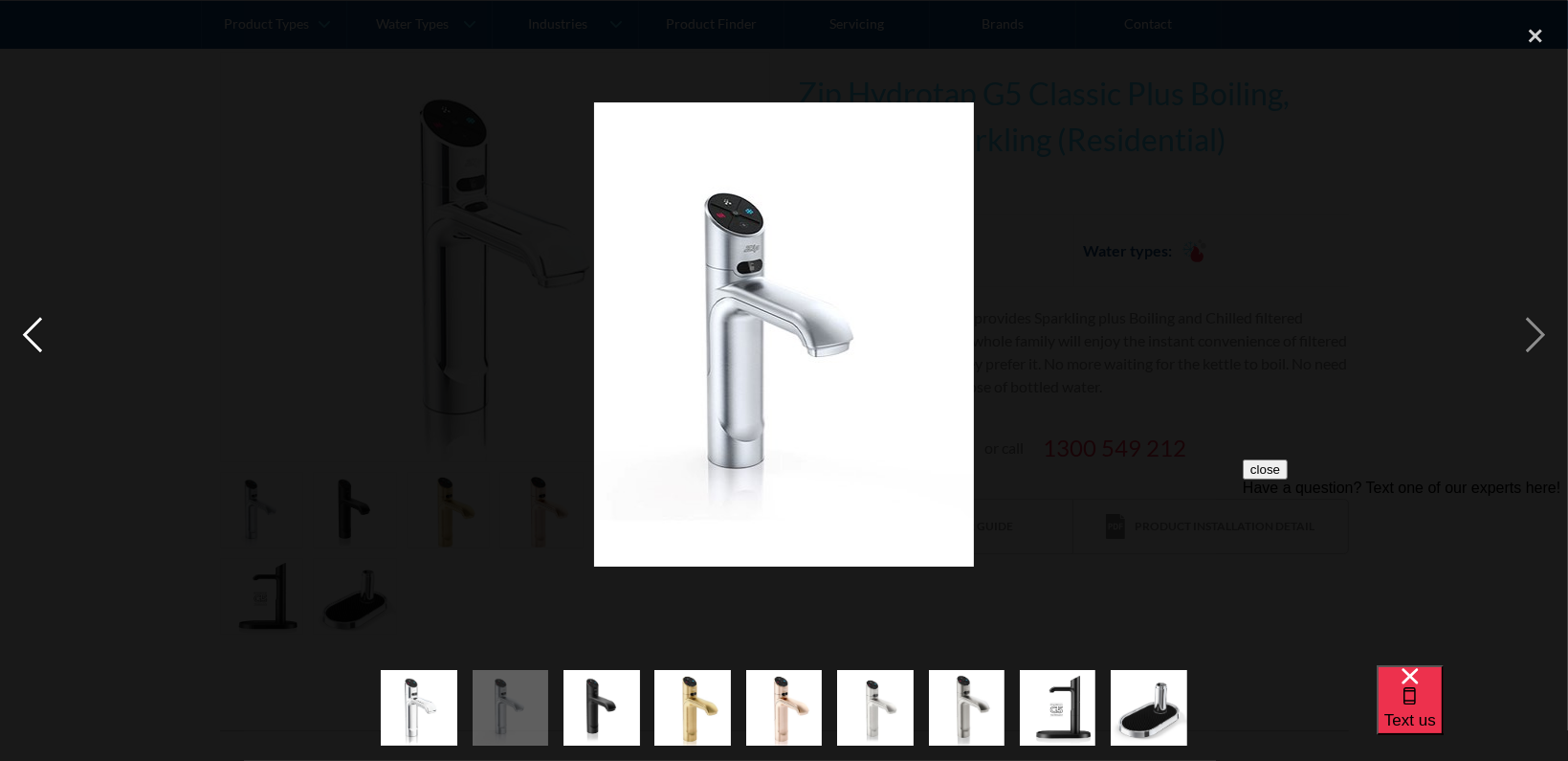
click at [21, 326] on div "previous image" at bounding box center [32, 335] width 65 height 639
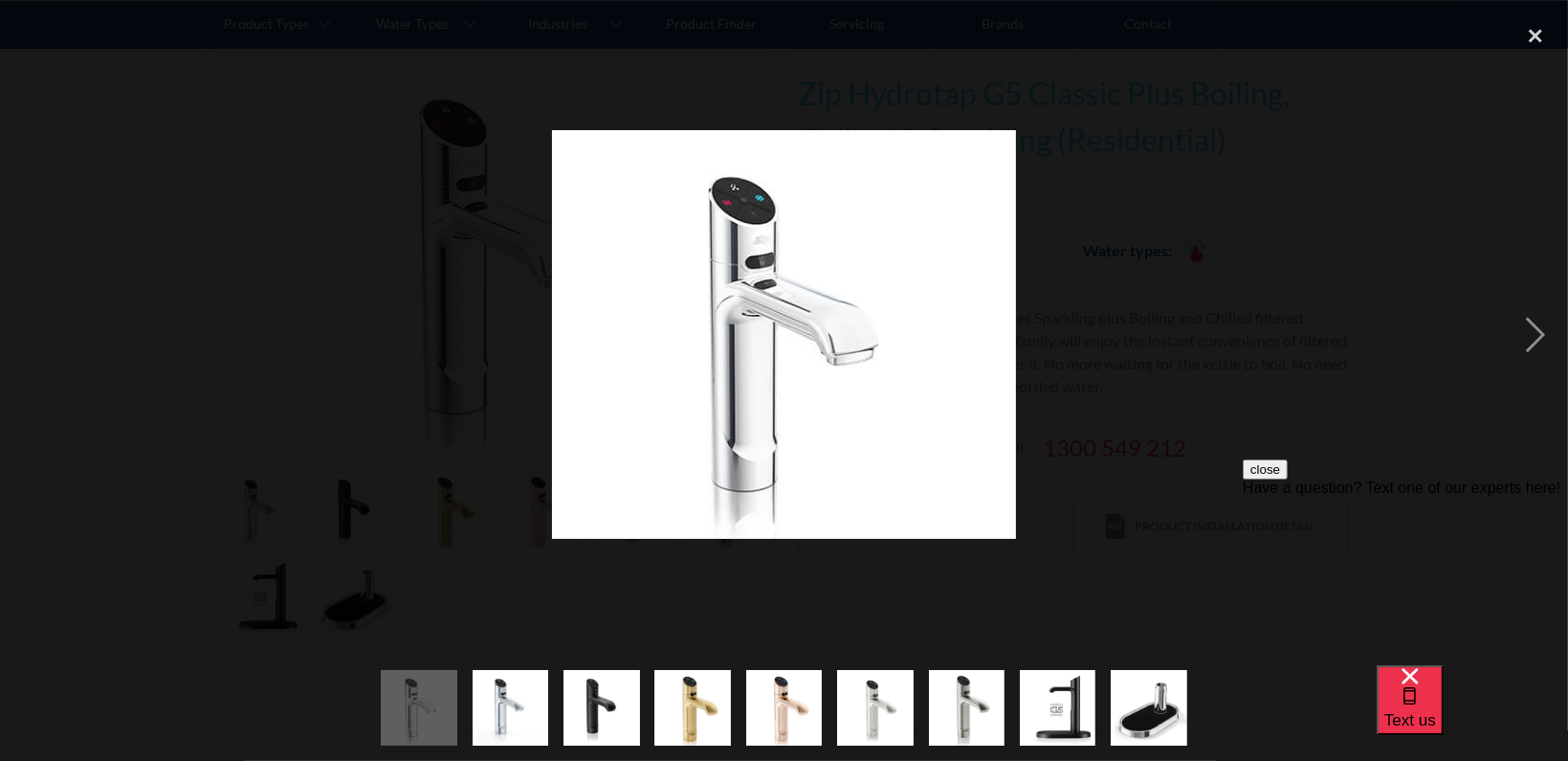
click at [22, 325] on div "previous image" at bounding box center [32, 335] width 65 height 639
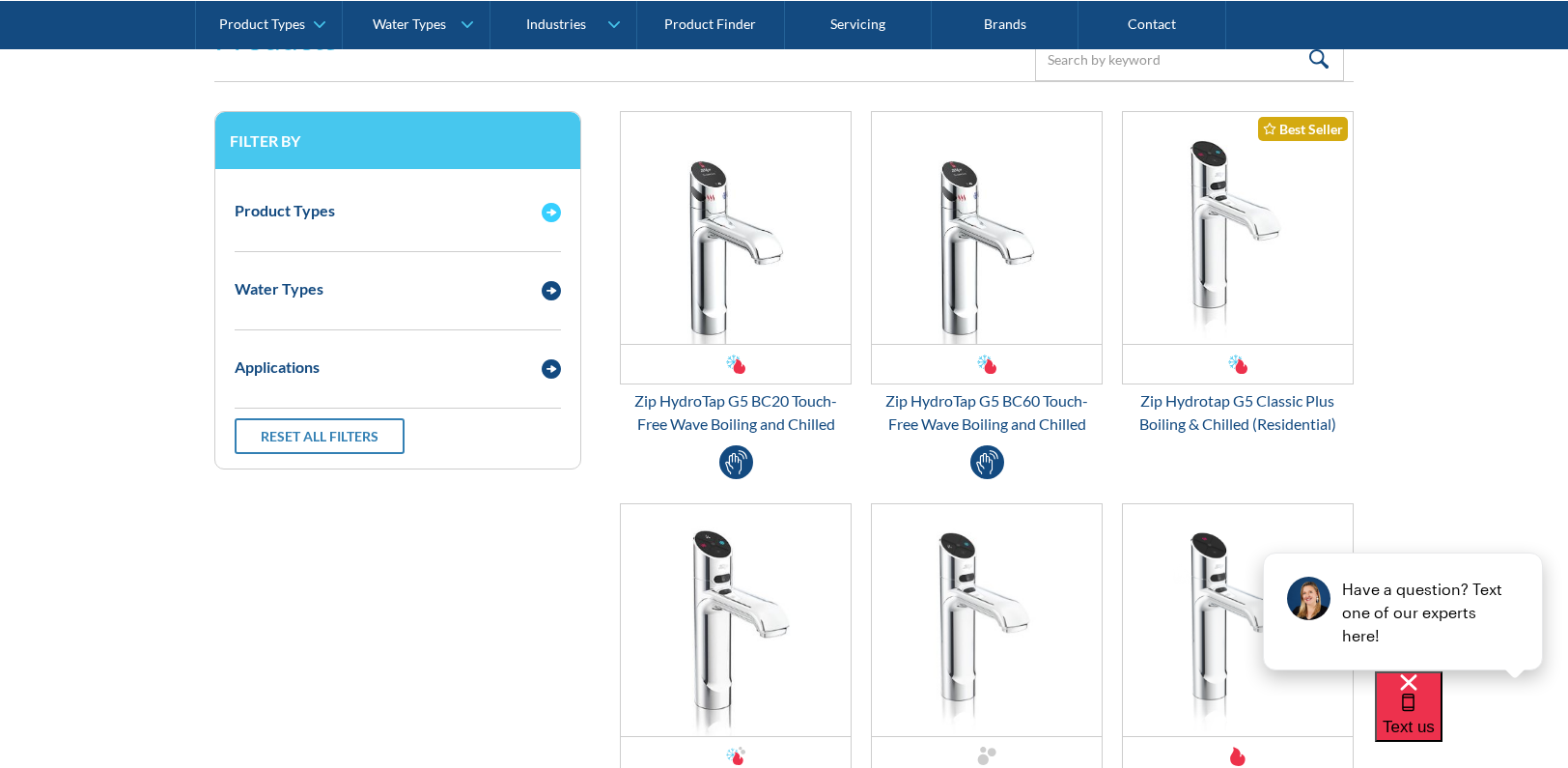
click at [343, 213] on div "Product Types" at bounding box center [378, 209] width 307 height 25
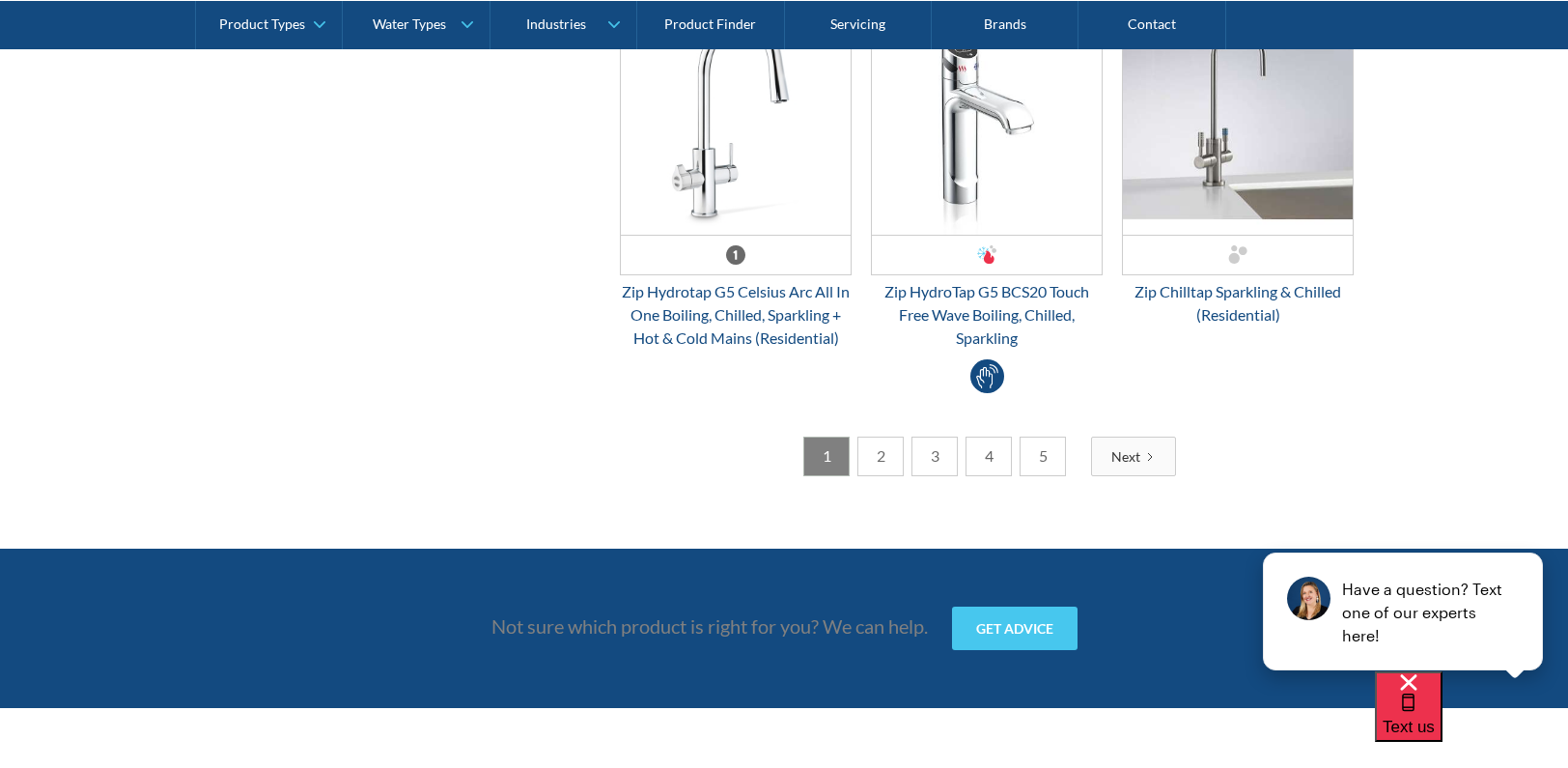
scroll to position [5361, 0]
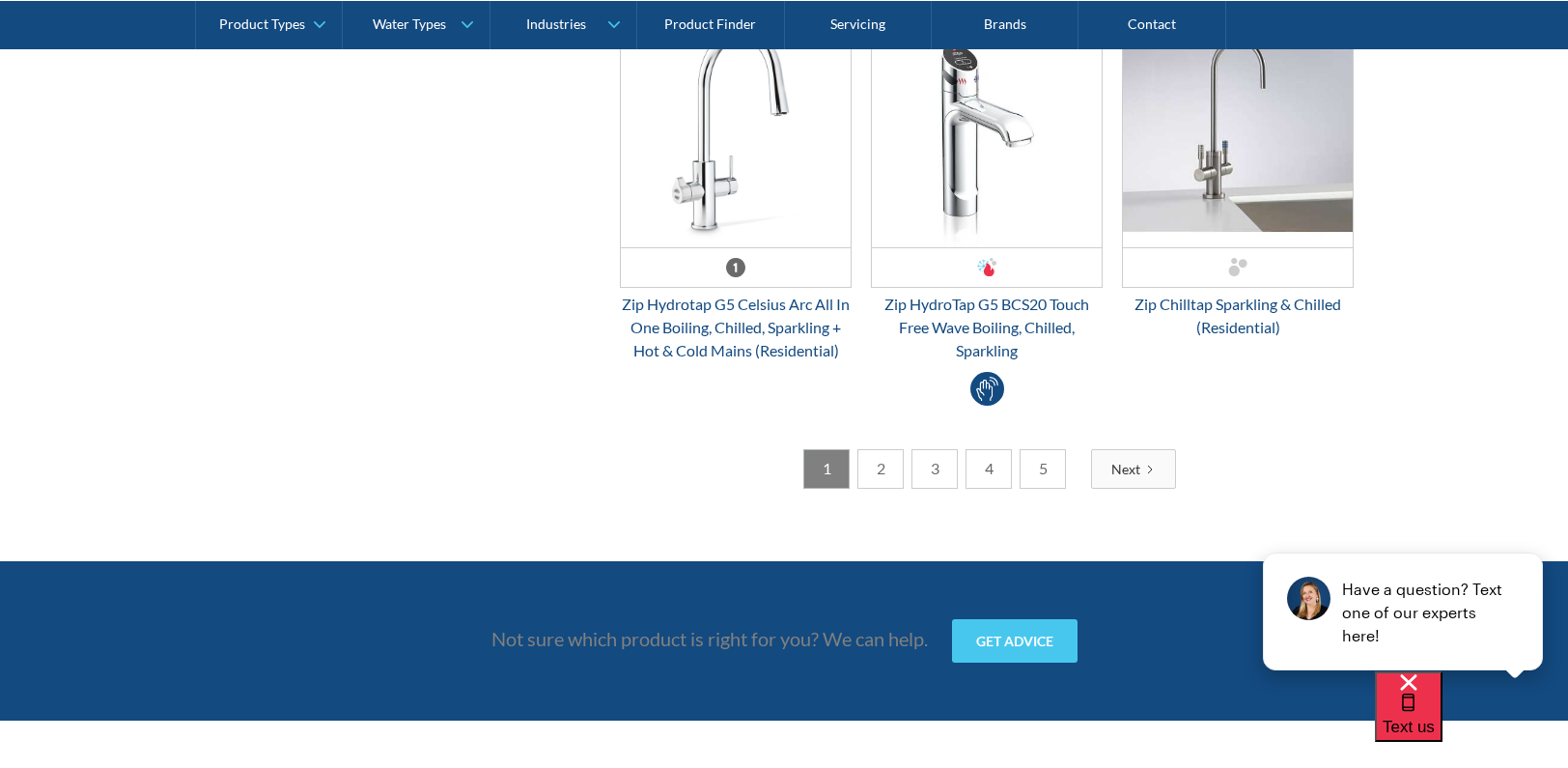
click at [1142, 461] on link "Next" at bounding box center [1133, 469] width 85 height 39
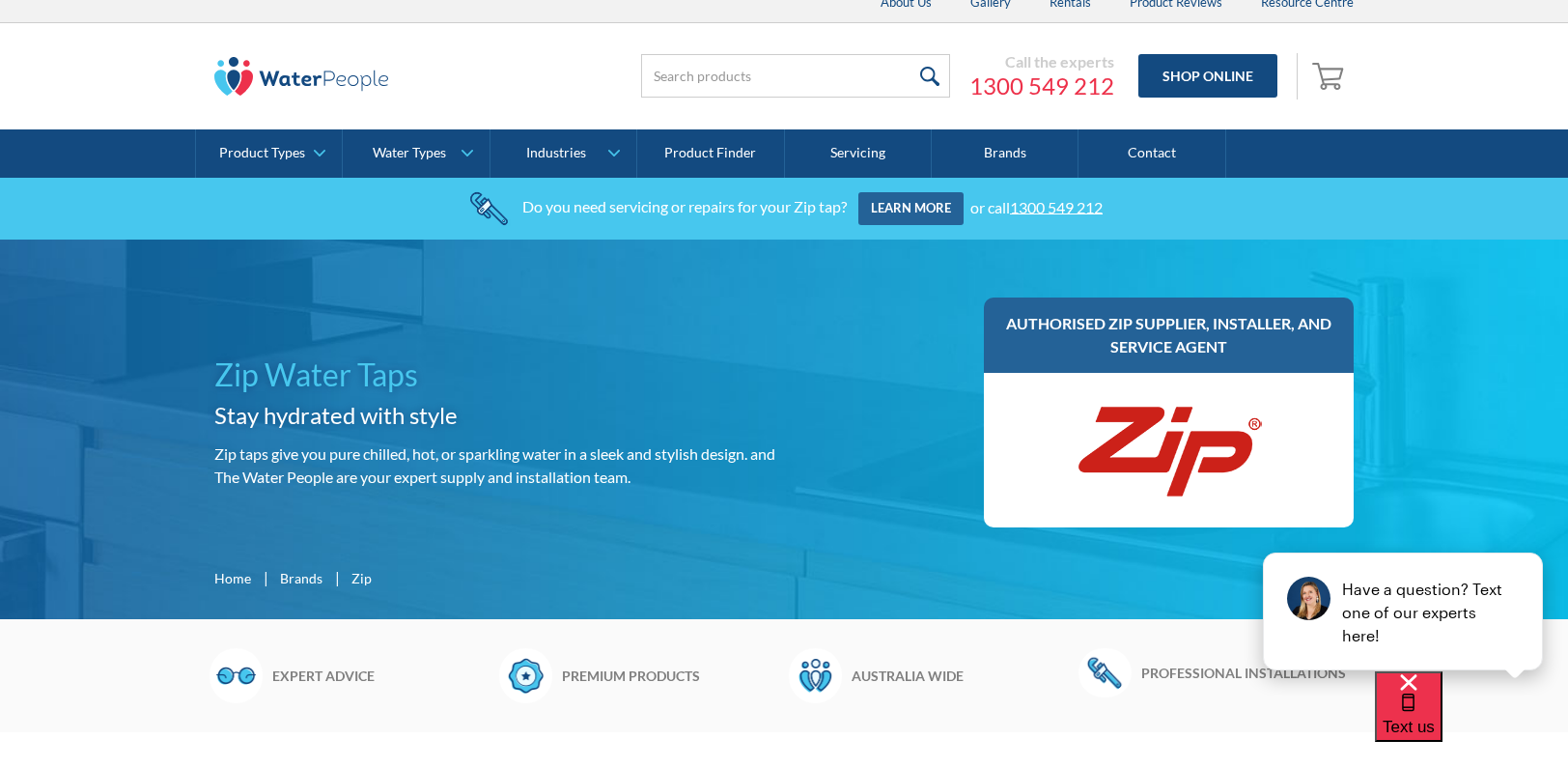
scroll to position [0, 0]
